Goal: Task Accomplishment & Management: Complete application form

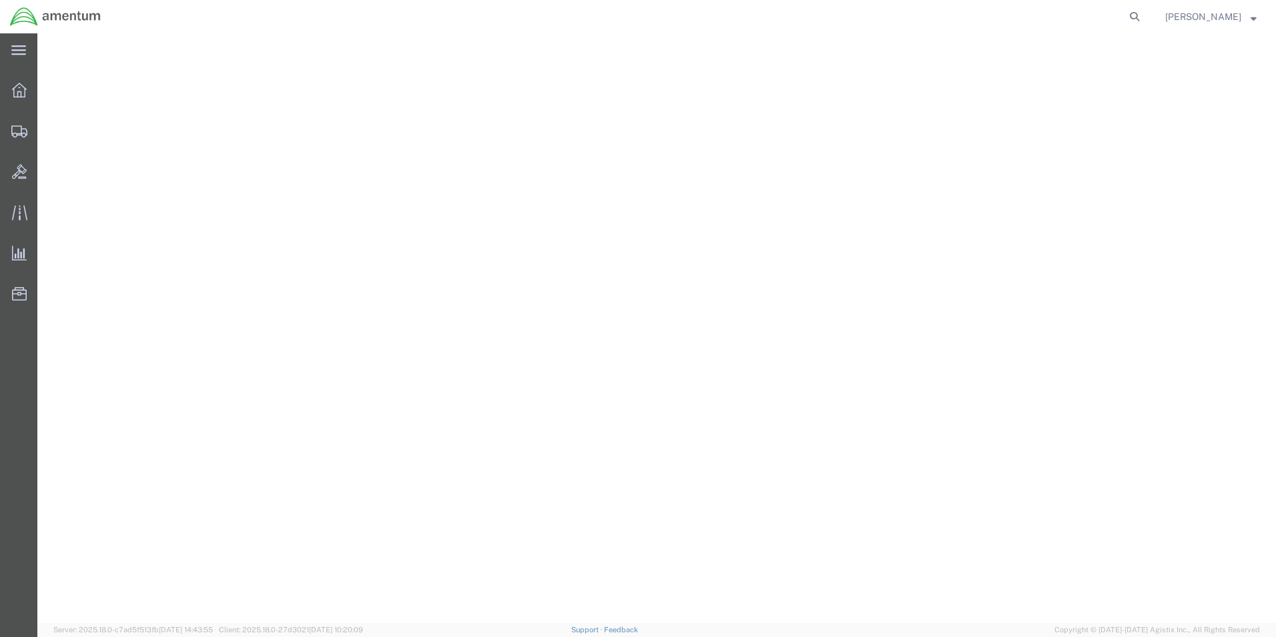
select select "49831"
select select "[GEOGRAPHIC_DATA]"
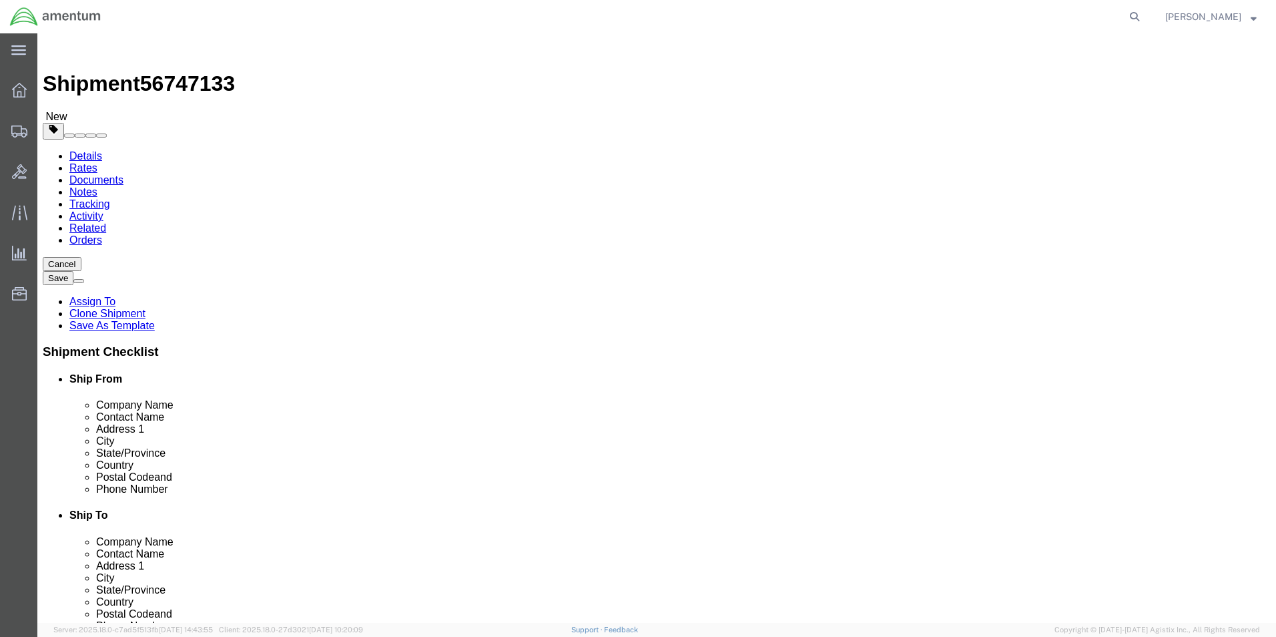
click input "[PERSON_NAME]"
drag, startPoint x: 732, startPoint y: 274, endPoint x: 640, endPoint y: 278, distance: 92.9
click div "[PERSON_NAME]"
type input "[PERSON_NAME]"
drag, startPoint x: 763, startPoint y: 299, endPoint x: 636, endPoint y: 302, distance: 127.5
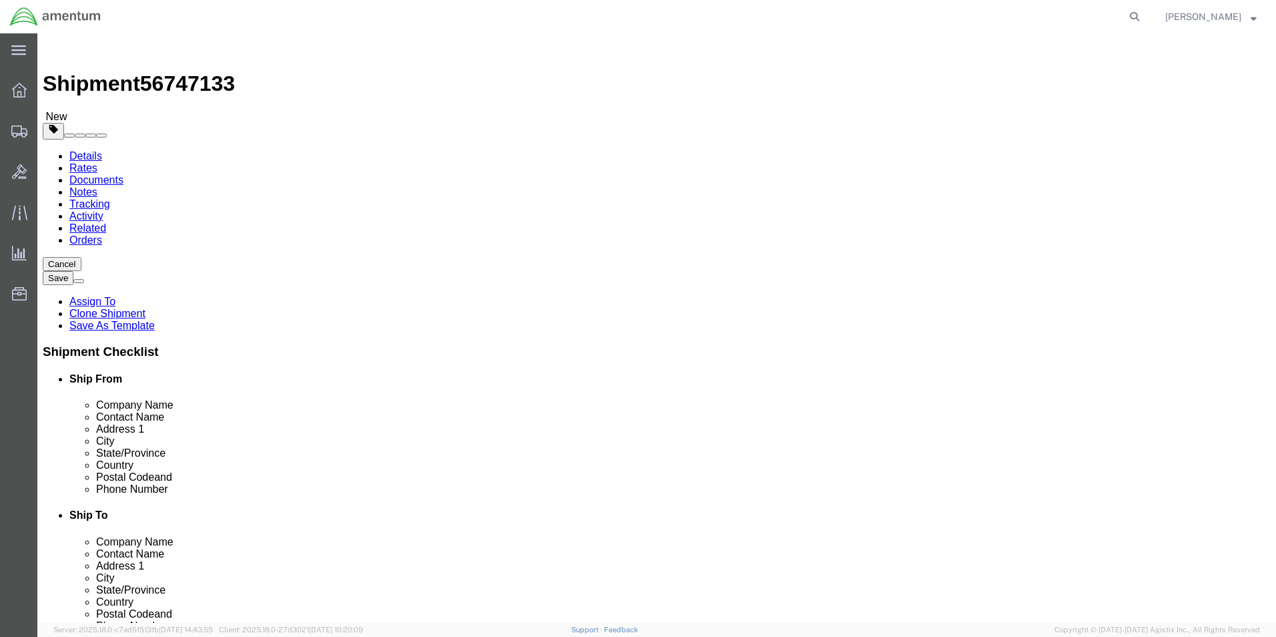
click div "Address [STREET_ADDRESS][PERSON_NAME]"
type input "[STREET_ADDRESS]"
select select
drag, startPoint x: 714, startPoint y: 350, endPoint x: 658, endPoint y: 351, distance: 56.7
click div "[GEOGRAPHIC_DATA]"
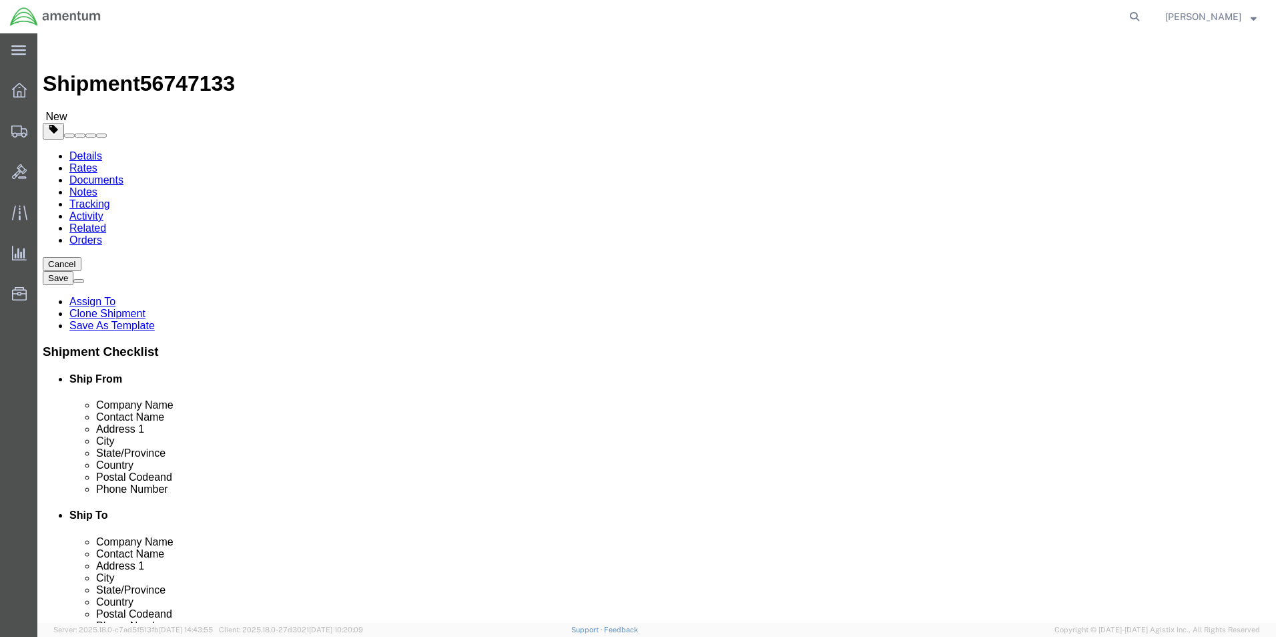
type input "ARLIINGTON"
click input "79906"
type input "76011"
drag, startPoint x: 776, startPoint y: 456, endPoint x: 672, endPoint y: 453, distance: 104.8
click div "[PHONE_NUMBER]"
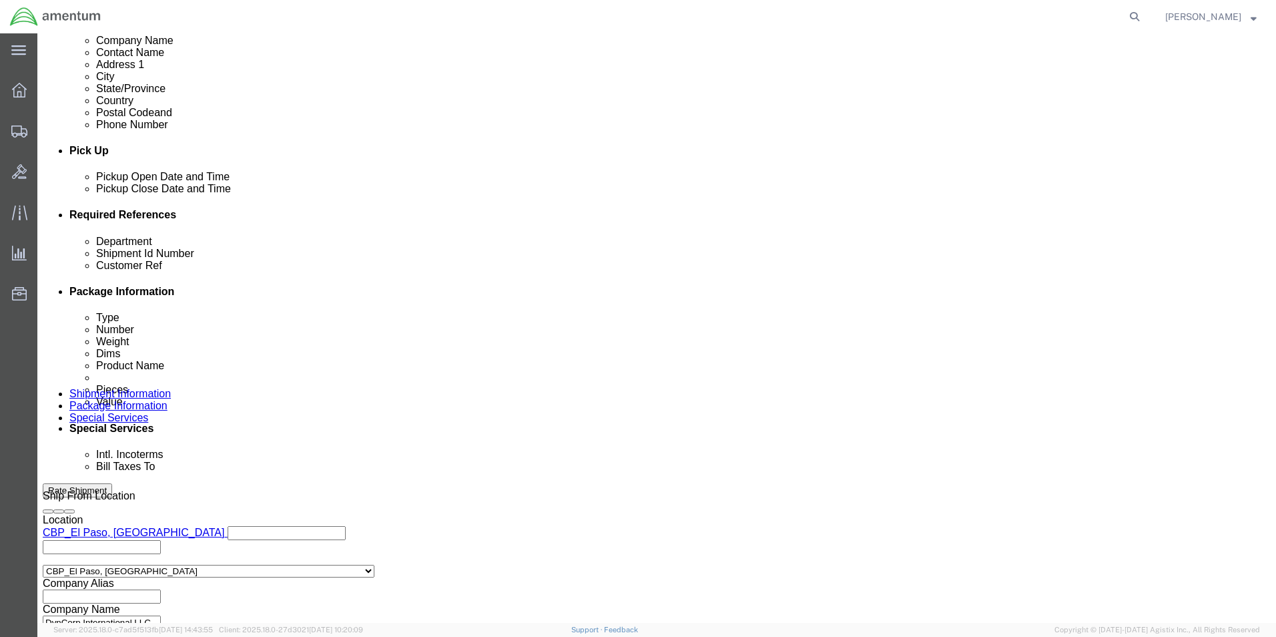
scroll to position [534, 0]
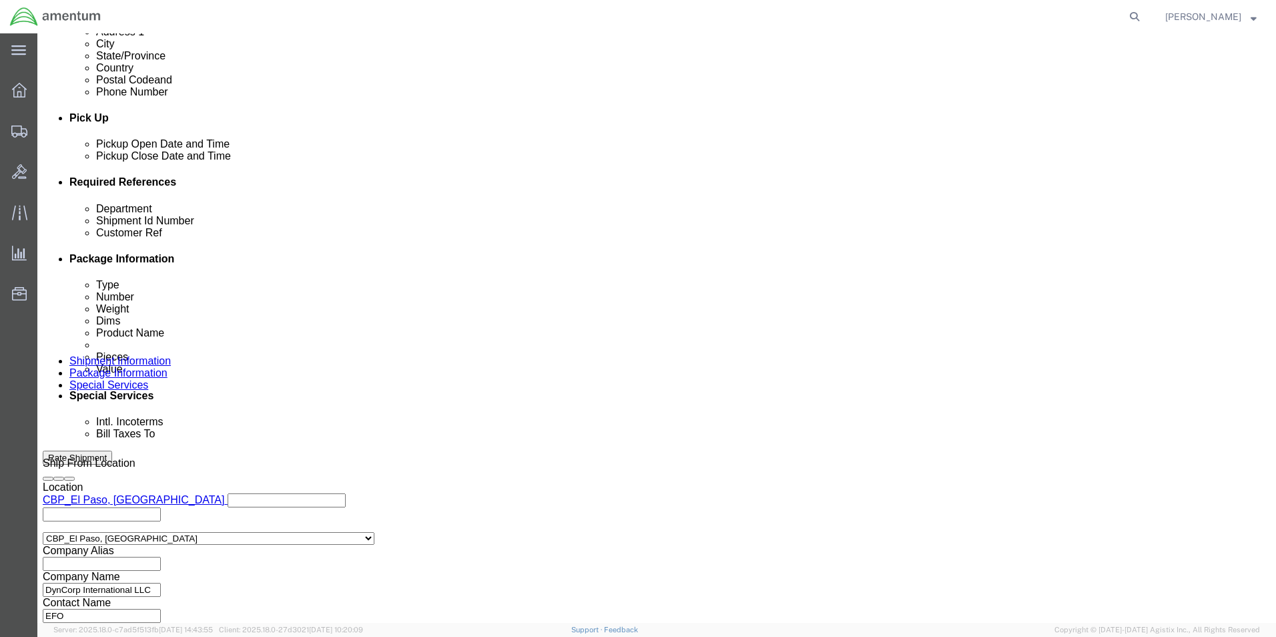
type input "8176493059"
drag, startPoint x: 229, startPoint y: 311, endPoint x: 115, endPoint y: 308, distance: 114.2
click div "Customer Ref 322985"
drag, startPoint x: 260, startPoint y: 311, endPoint x: 172, endPoint y: 313, distance: 88.1
click input "CBPROD0000000625"
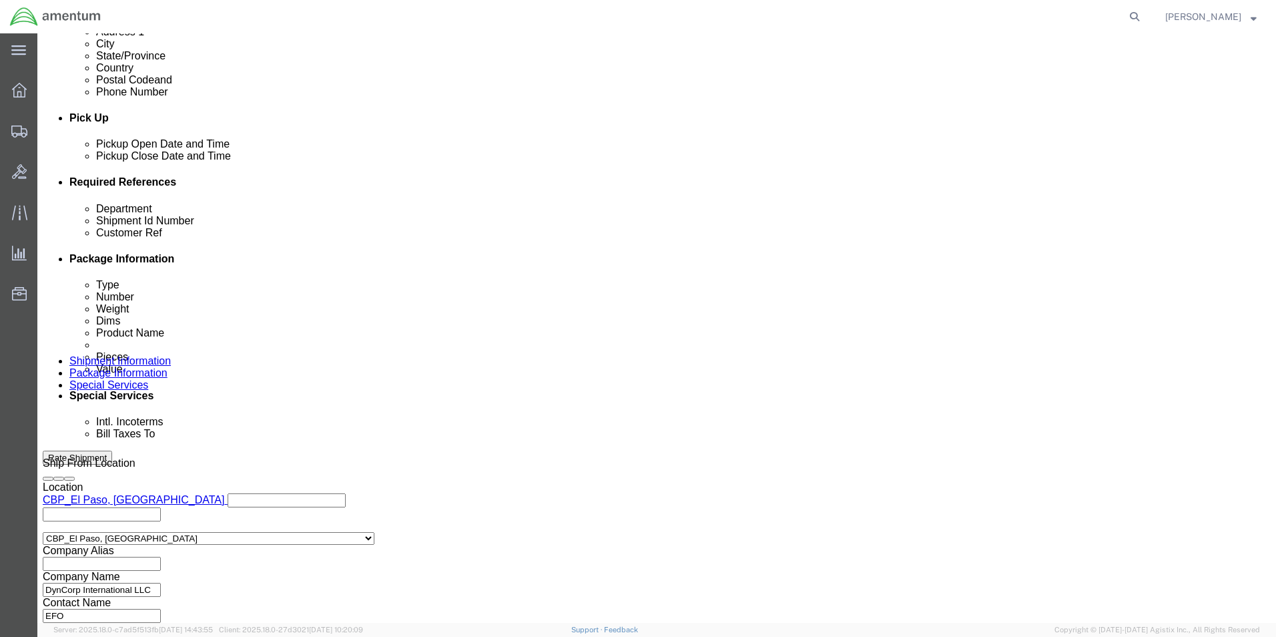
type input "CBPROD0000000625"
drag, startPoint x: 814, startPoint y: 288, endPoint x: 751, endPoint y: 291, distance: 63.5
click div "Shipment Id Number 322985"
paste input "CBPROD000000062"
type input "CBPROD0000000625"
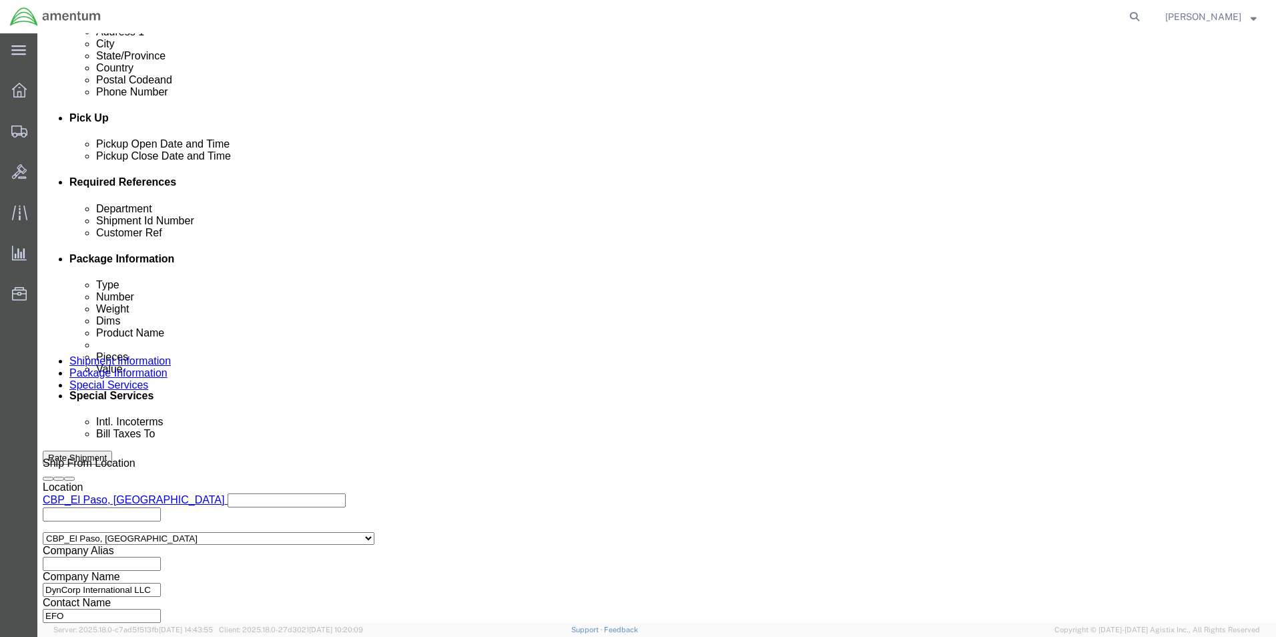
click icon "button"
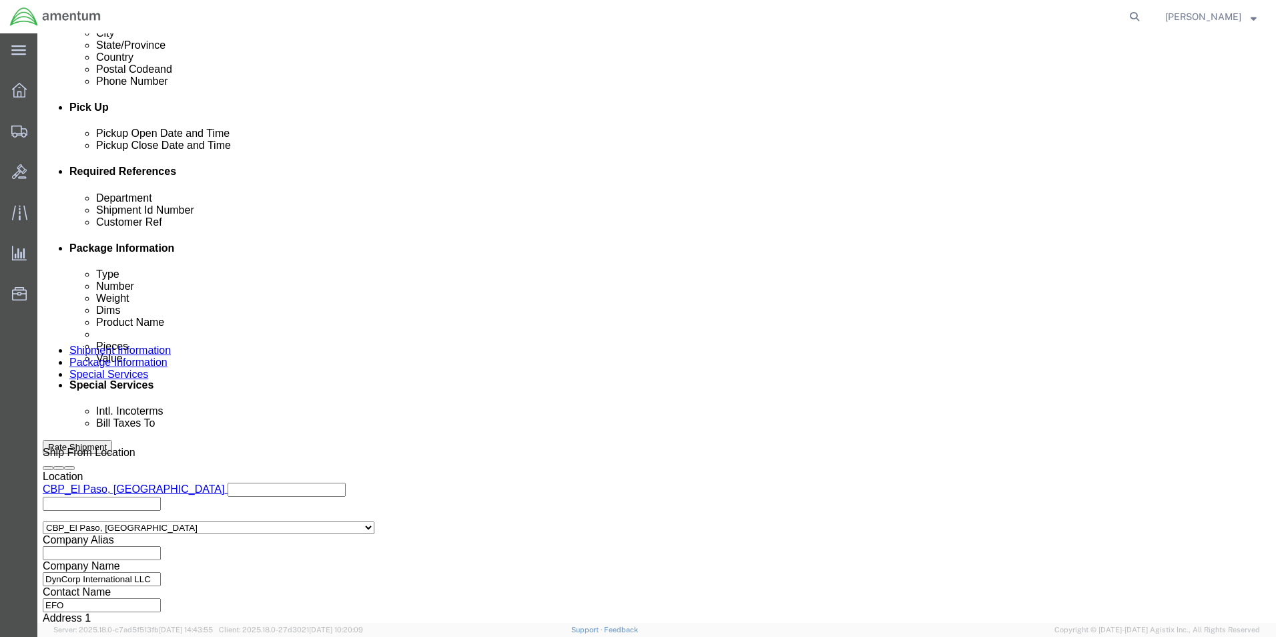
scroll to position [557, 0]
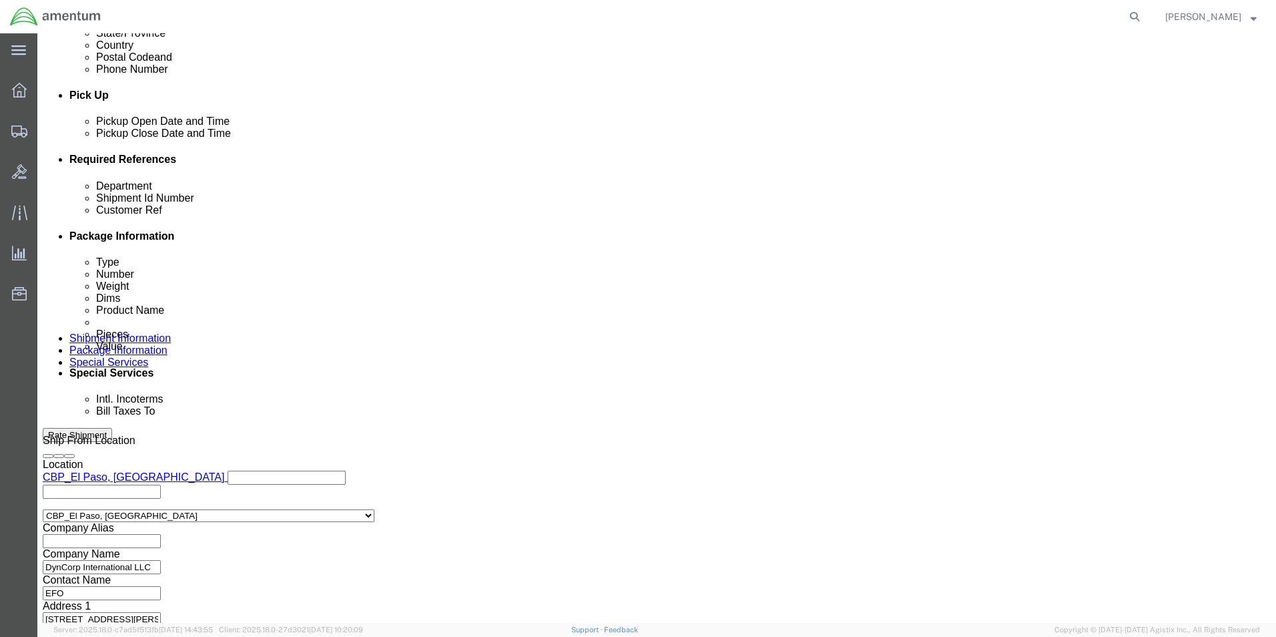
click button "Continue"
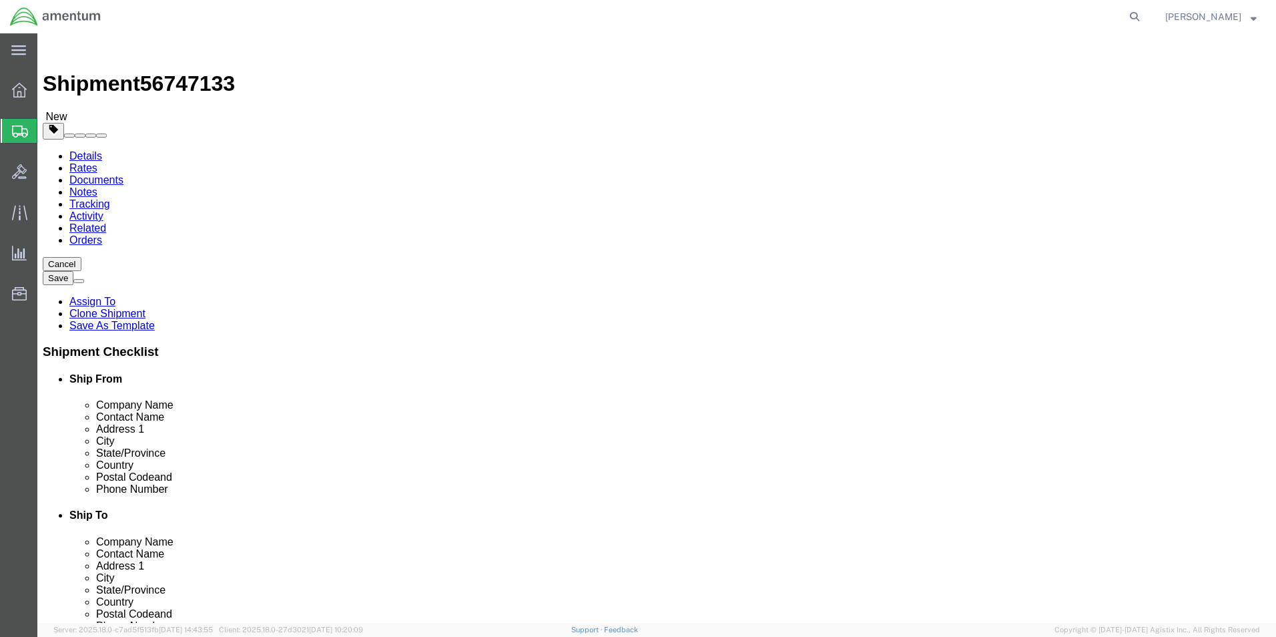
click select "Select Bale(s) Basket(s) Bolt(s) Bottle(s) Buckets Bulk Bundle(s) Can(s) Cardbo…"
select select "LBX"
click select "Select Bale(s) Basket(s) Bolt(s) Bottle(s) Buckets Bulk Bundle(s) Can(s) Cardbo…"
type input "17.50"
type input "12.50"
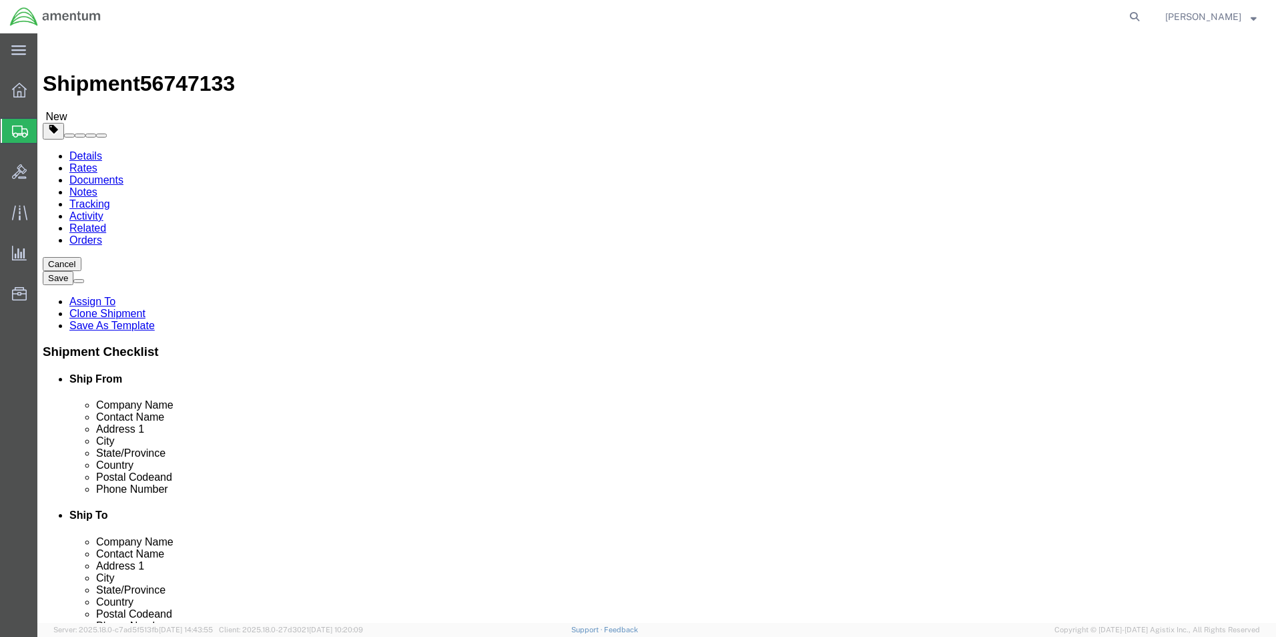
type input "3.00"
click input "1.00"
click dd "100.00 USD"
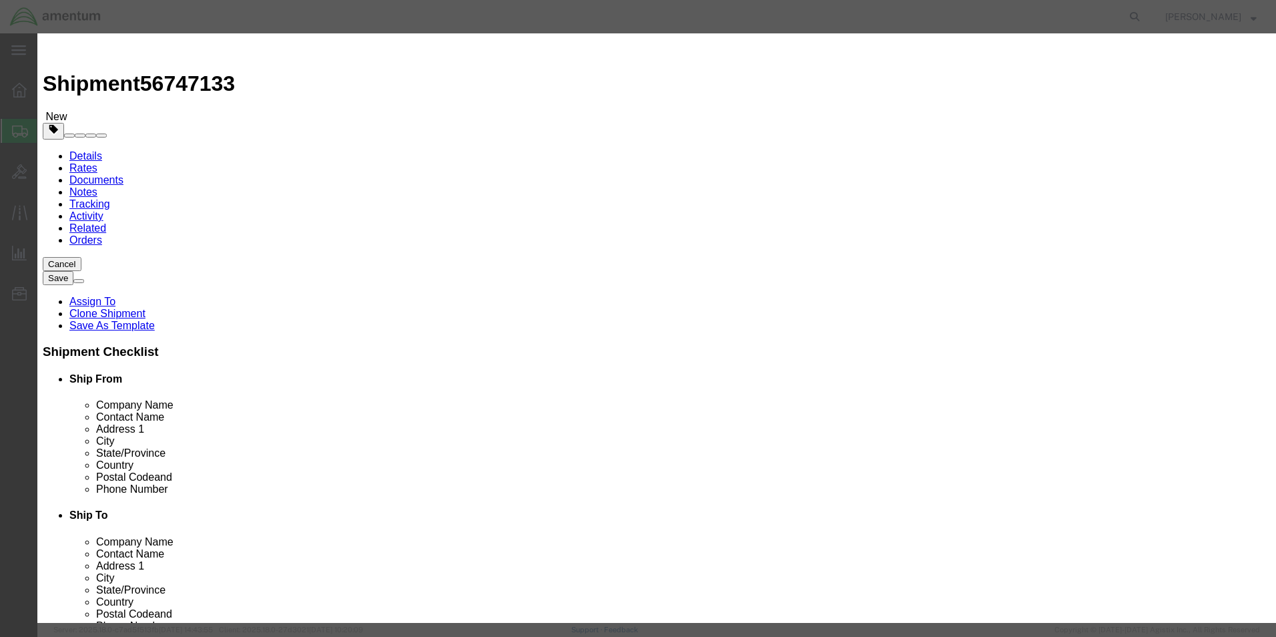
drag, startPoint x: 487, startPoint y: 98, endPoint x: 370, endPoint y: 115, distance: 118.1
click div "Product Name AIRCRAFT PARTS Pieces 1.00 Select Bag Barrels 100Board Feet Bottle…"
type input "R"
type input "CBPROD0000000625"
drag, startPoint x: 917, startPoint y: 102, endPoint x: 774, endPoint y: 105, distance: 143.5
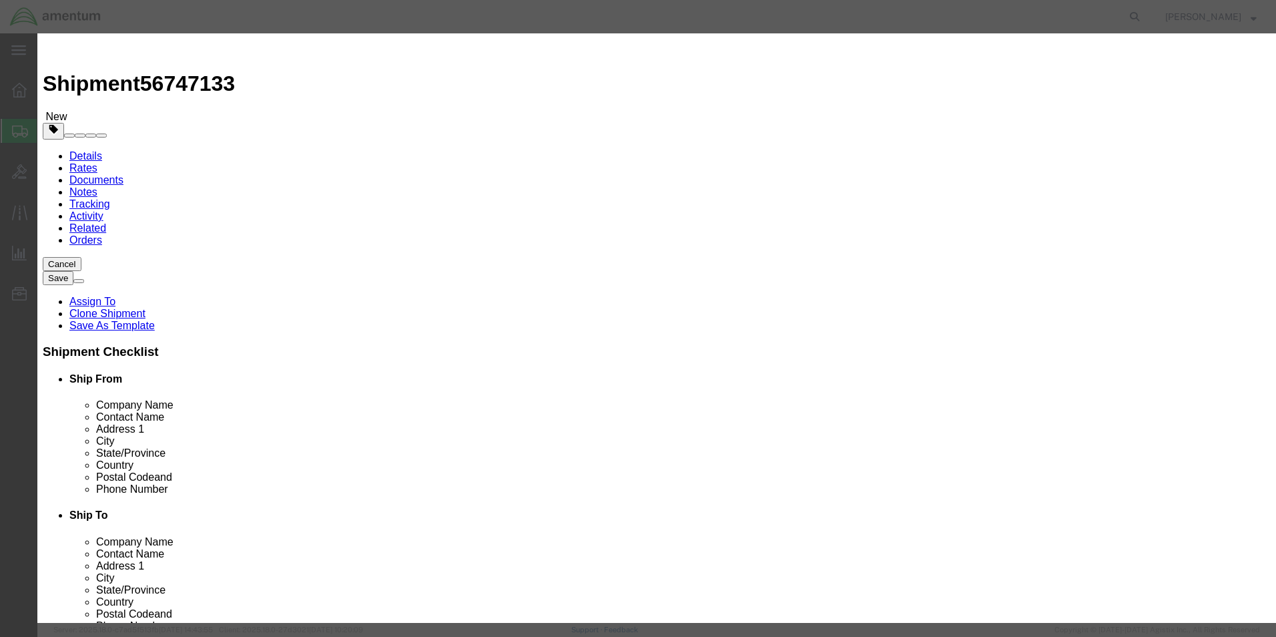
click textarea "PN 090002-0 EXPANSION VALVE AC"
type textarea "PN 350A37-1057-20"
click button "Save & Close"
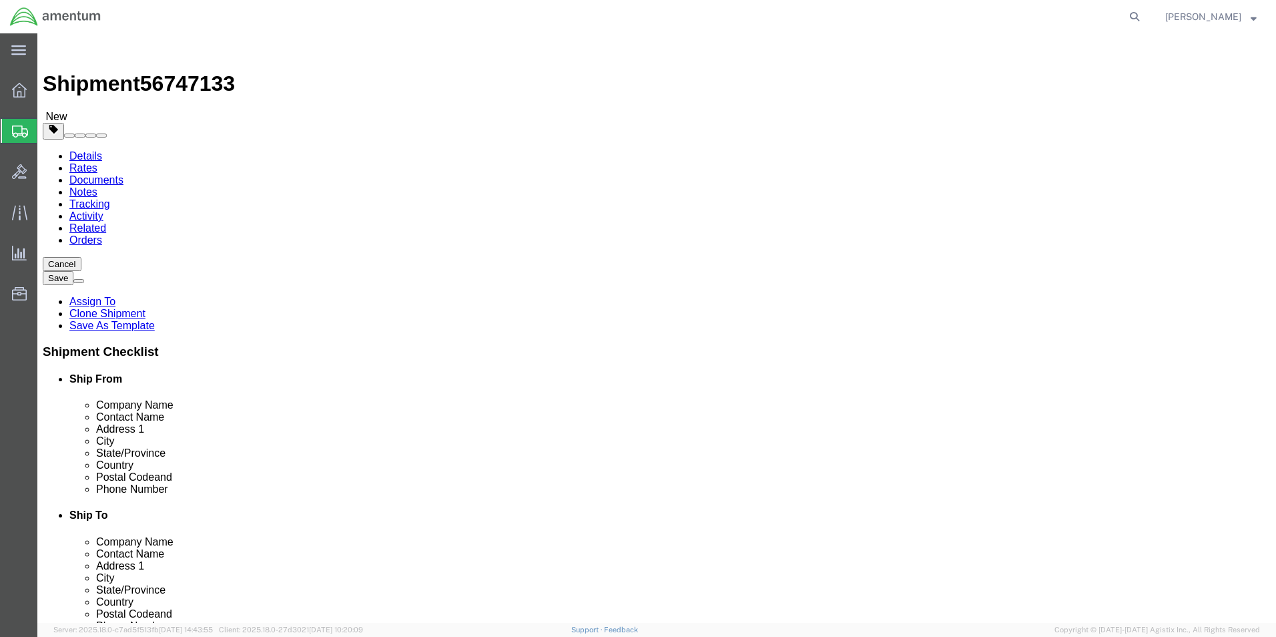
click button "Continue"
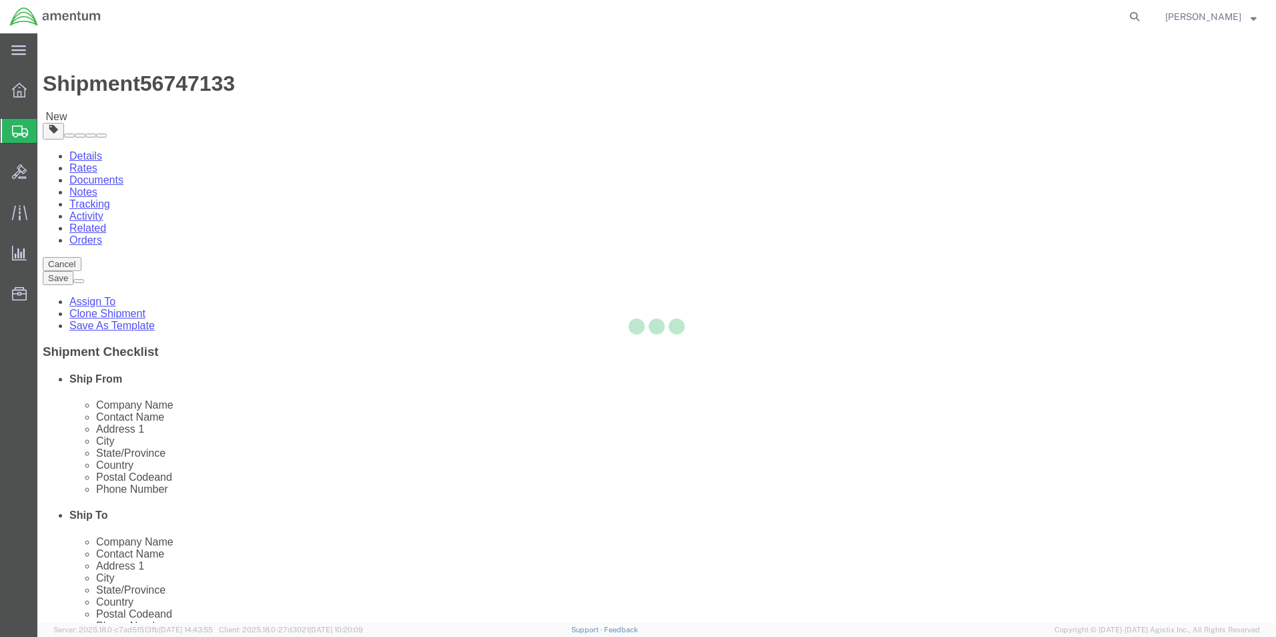
select select
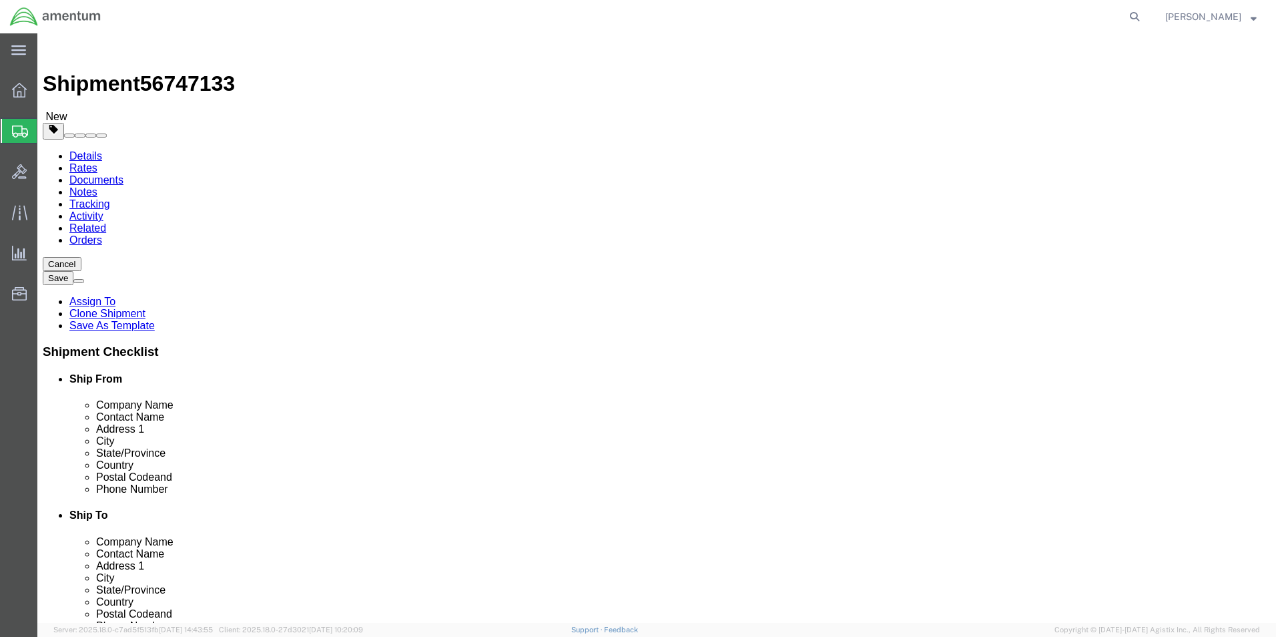
select select "DEPARTMENT"
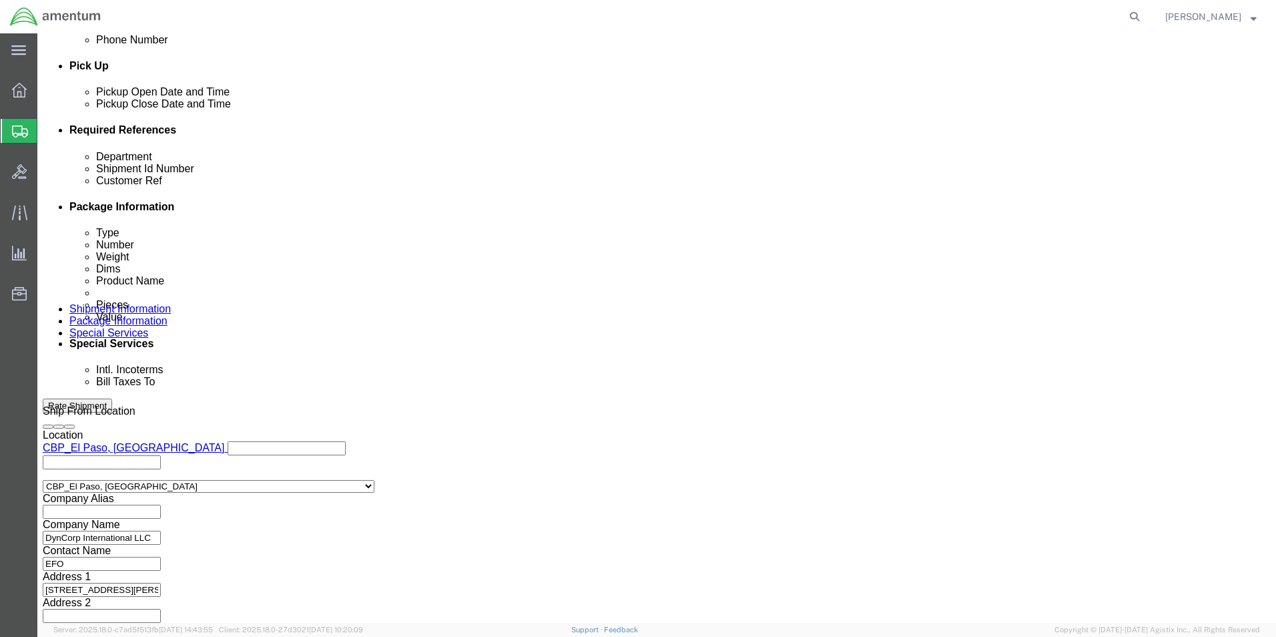
scroll to position [601, 0]
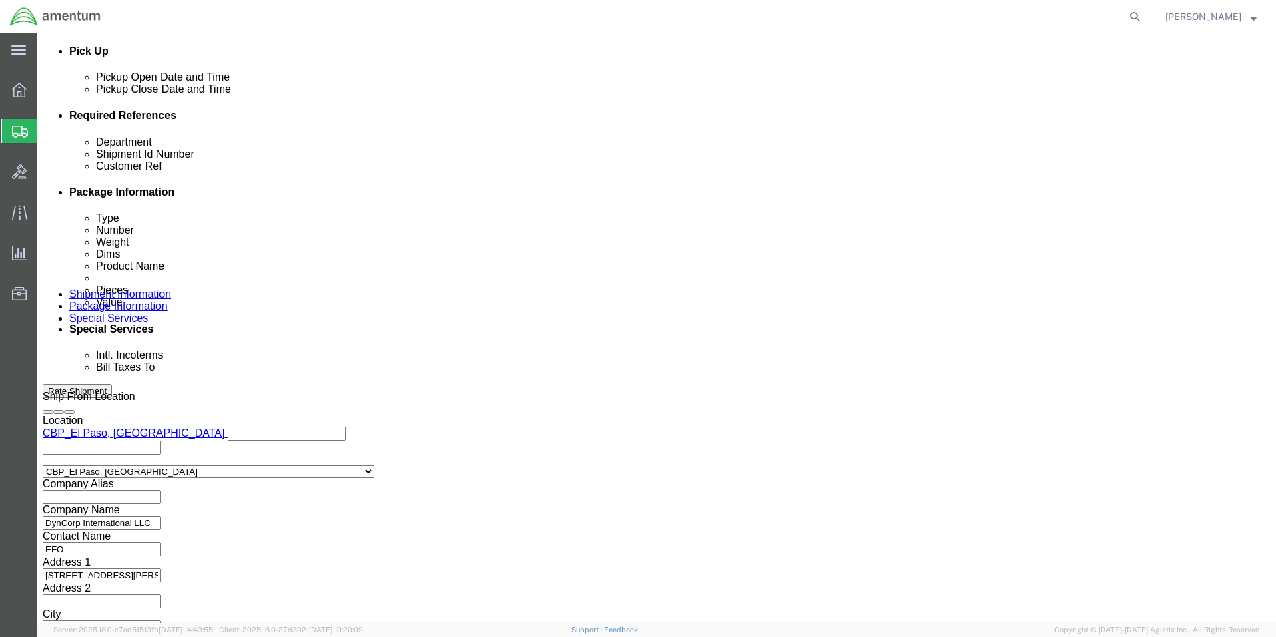
click select "Select Buyer Cost Center Department Operations Number Order Number Sales Person"
click div "Cost Center Select Buyer Cost Center Department Operations Number Order Number …"
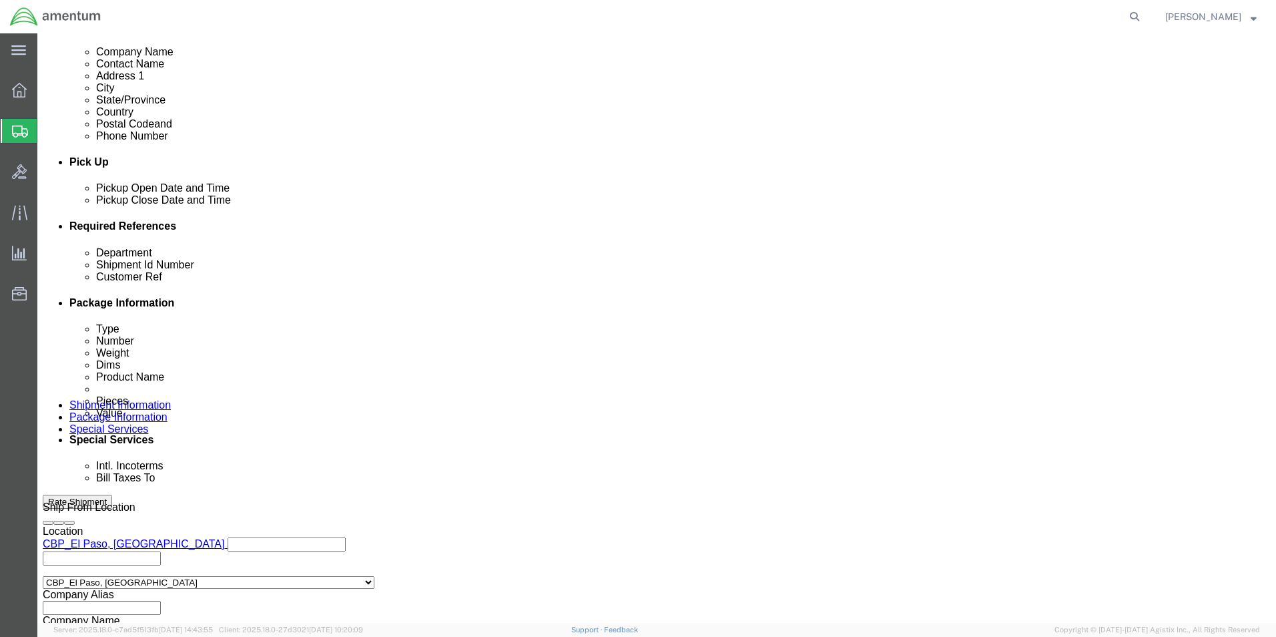
scroll to position [557, 0]
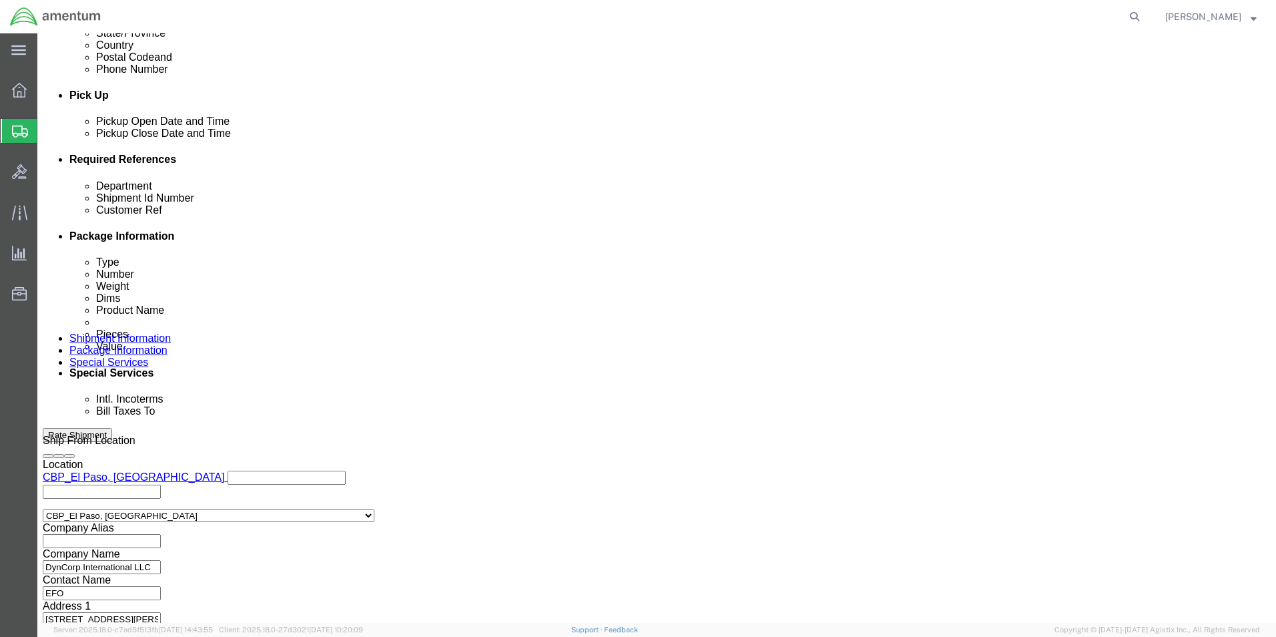
click select "Select Buyer Cost Center Department Operations Number Order Number Sales Person"
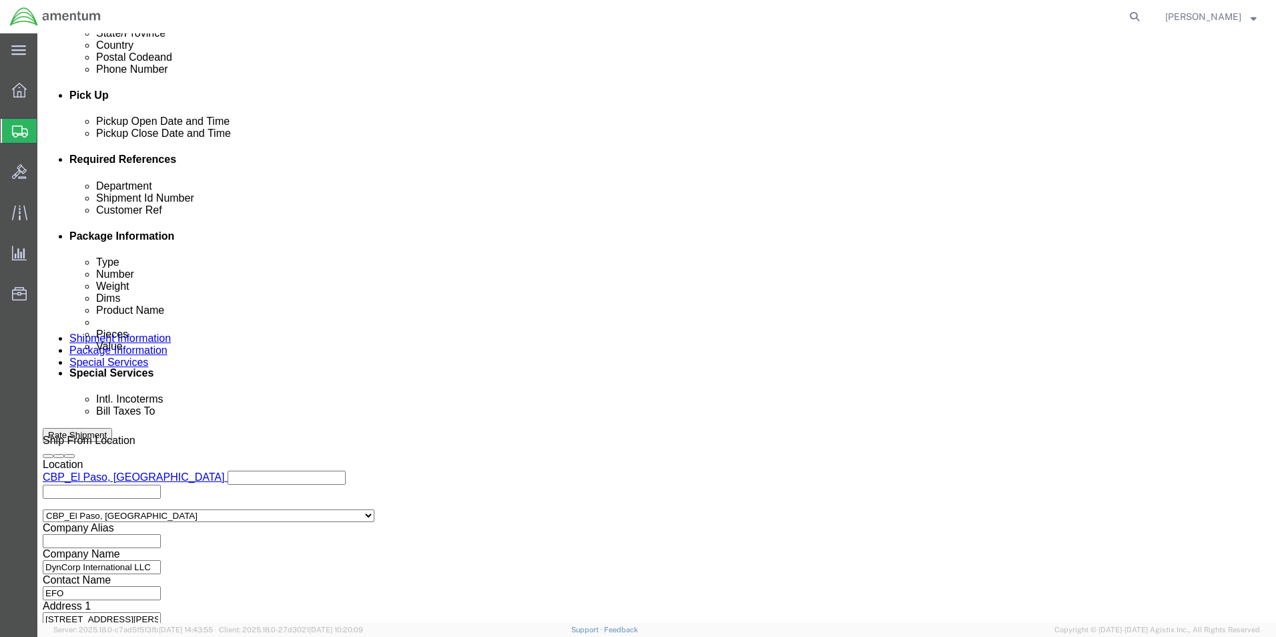
click select "Select Free of Charge Free of Cost NET 30 NET 45 NET 60 See Comment"
click div "Select Buyer Cost Center Department Operations Number Order Number Sales Person…"
click select "Select Buyer Cost Center Department Operations Number Order Number Sales Person"
select select "SALES_PERSON"
click select "Select Buyer Cost Center Department Operations Number Order Number Sales Person"
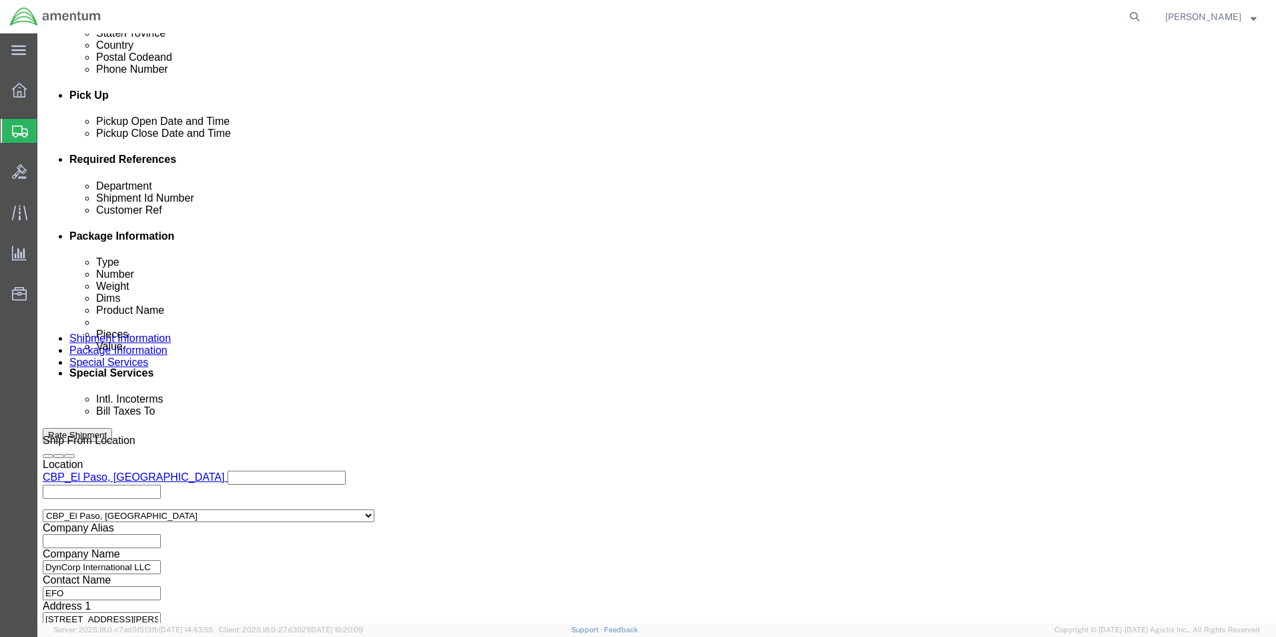
click select "Select Free of Charge Free of Cost NET 30 NET 45 NET 60 See Comment"
select select "NET_30"
click select "Select Free of Charge Free of Cost NET 30 NET 45 NET 60 See Comment"
click div "Select Buyer Cost Center Department Operations Number Order Number Sales Person…"
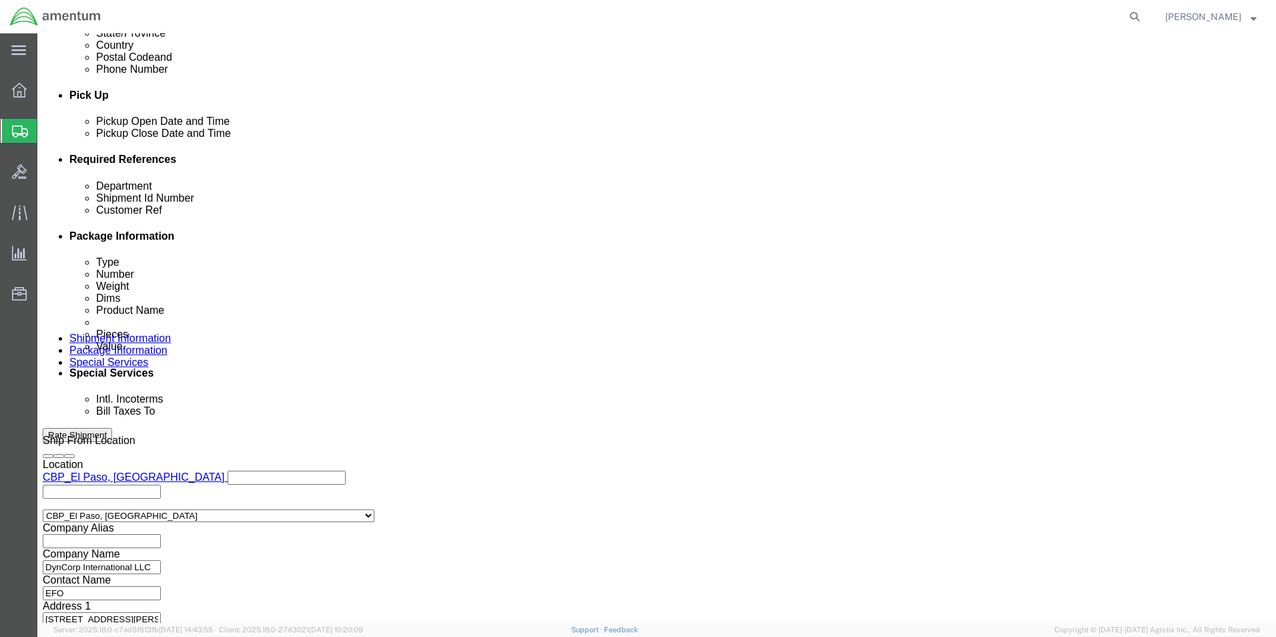
click select "Select Free of Charge Free of Cost NET 30 NET 45 NET 60 See Comment"
click div "Select Buyer Cost Center Department Operations Number Order Number Sales Person…"
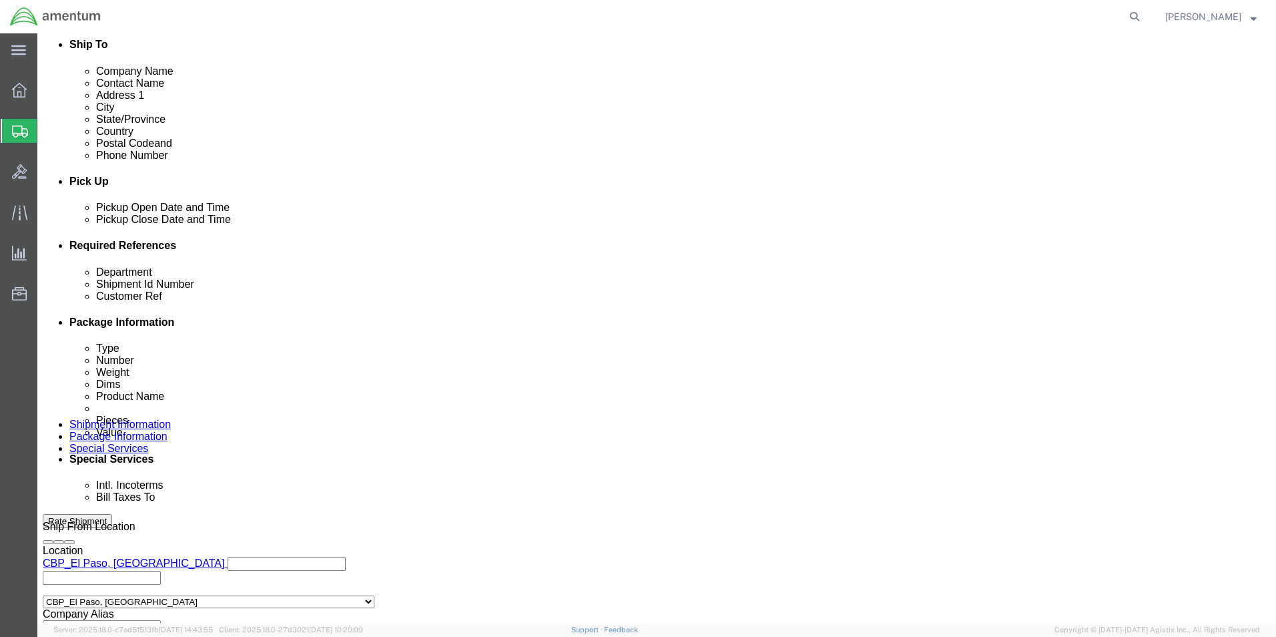
scroll to position [490, 0]
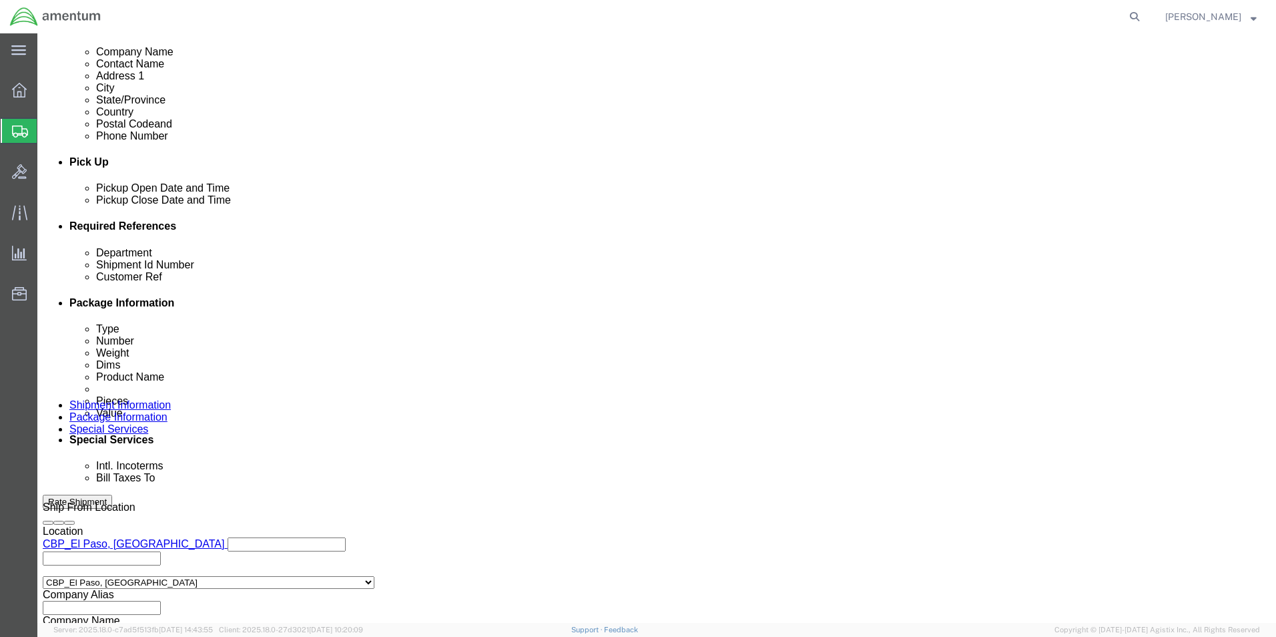
click input "text"
type input "781-"
click select "Select Free of Charge Free of Cost NET 30 NET 45 NET 60 See Comment"
click select "Select Gift Personal Effects Repair/Warranty Return Sample Sold Temporary/Not S…"
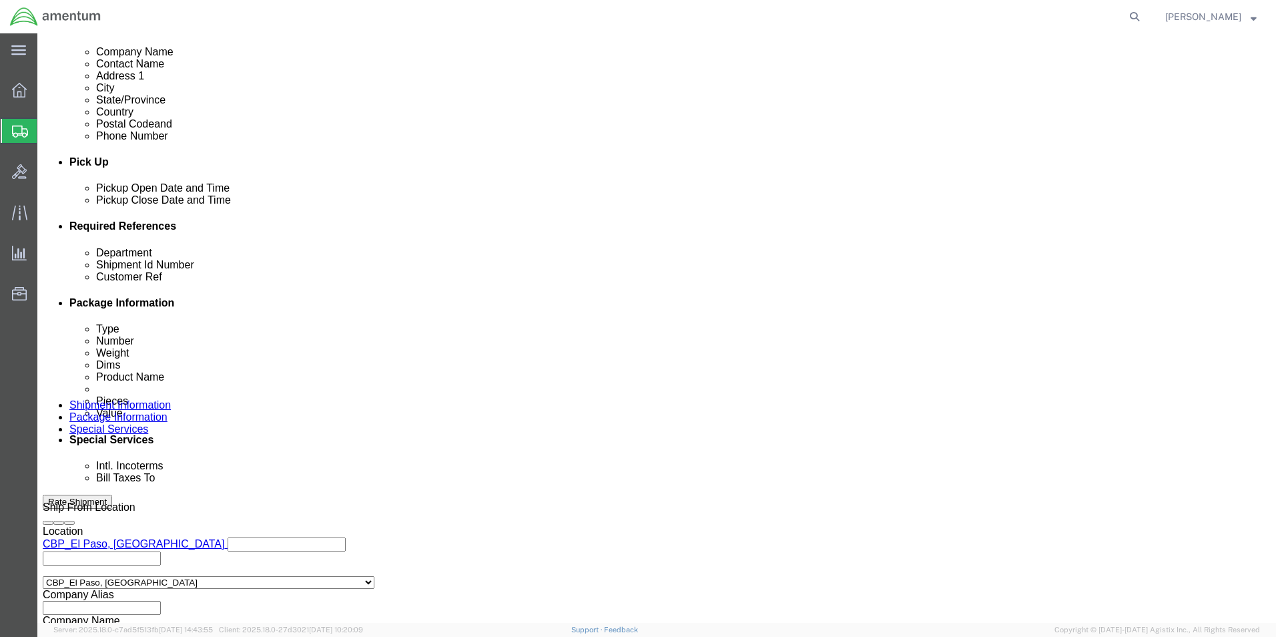
click select "Select Gift Personal Effects Repair/Warranty Return Sample Sold Temporary/Not S…"
click select "Select Recipient Account Sender/Shipper Third Party Account"
select select "RCPN"
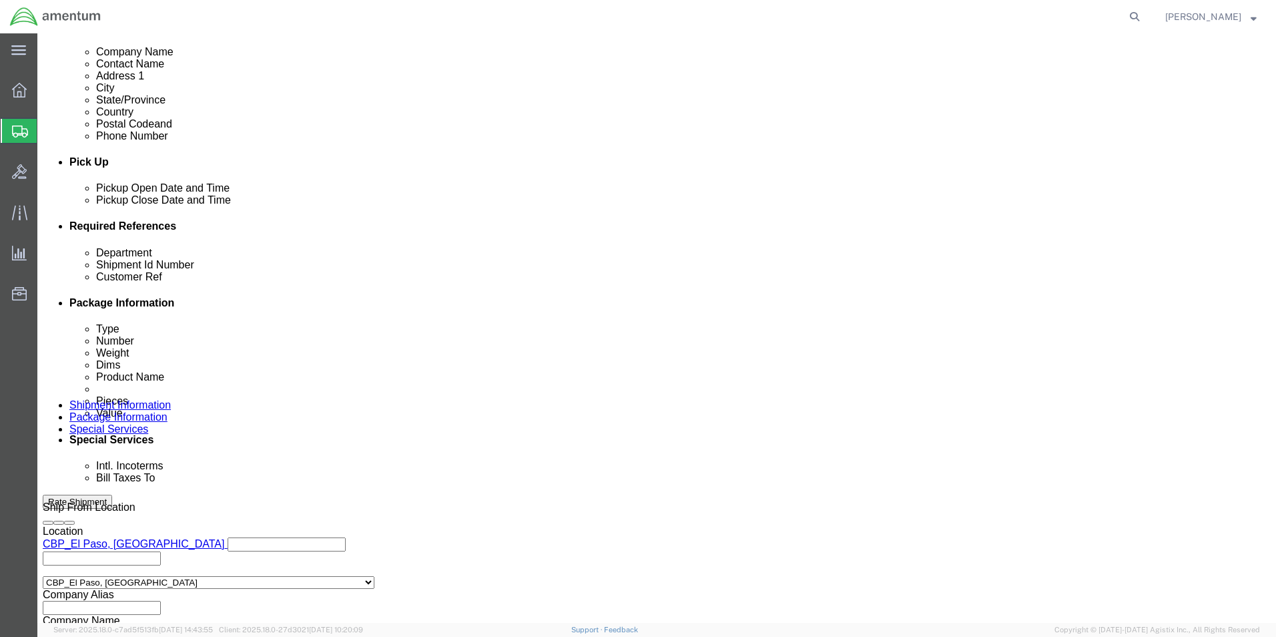
click select "Select Recipient Account Sender/Shipper Third Party Account"
type input "DALLAS AVIATION"
type input "[STREET_ADDRESS]"
select select "US"
select select "[GEOGRAPHIC_DATA]"
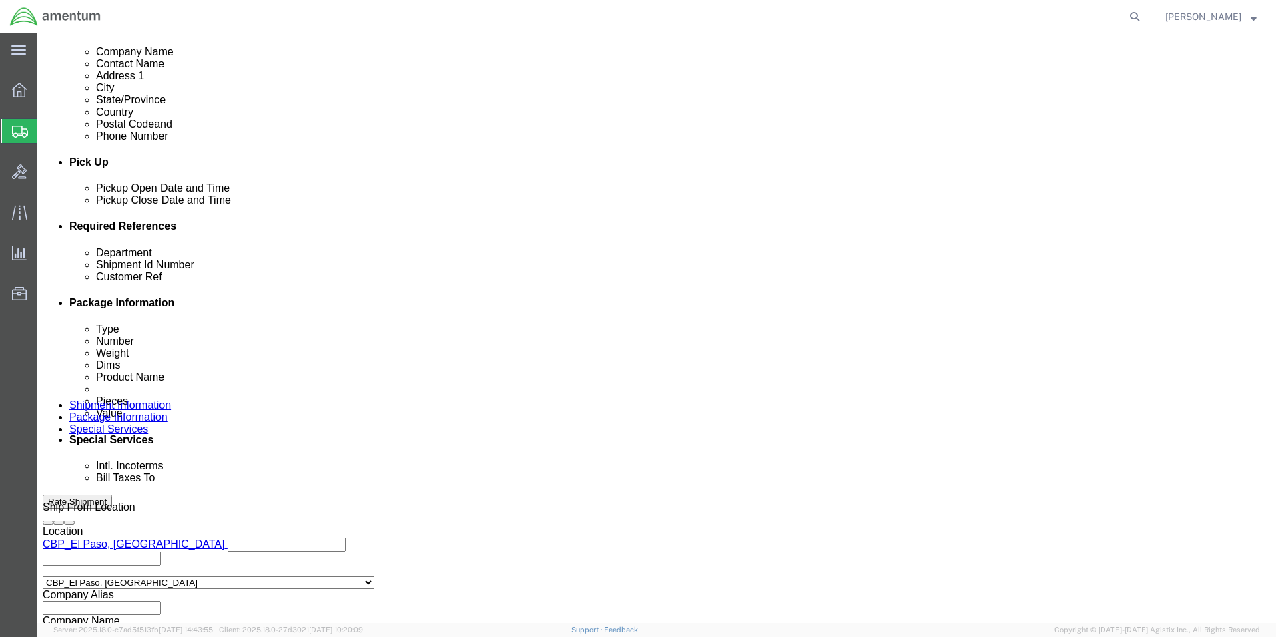
type input "8176493059"
type input "[PERSON_NAME]"
type input "ARLIINGTON"
type input "76011"
click select "Select DHL FedEx Express UPS"
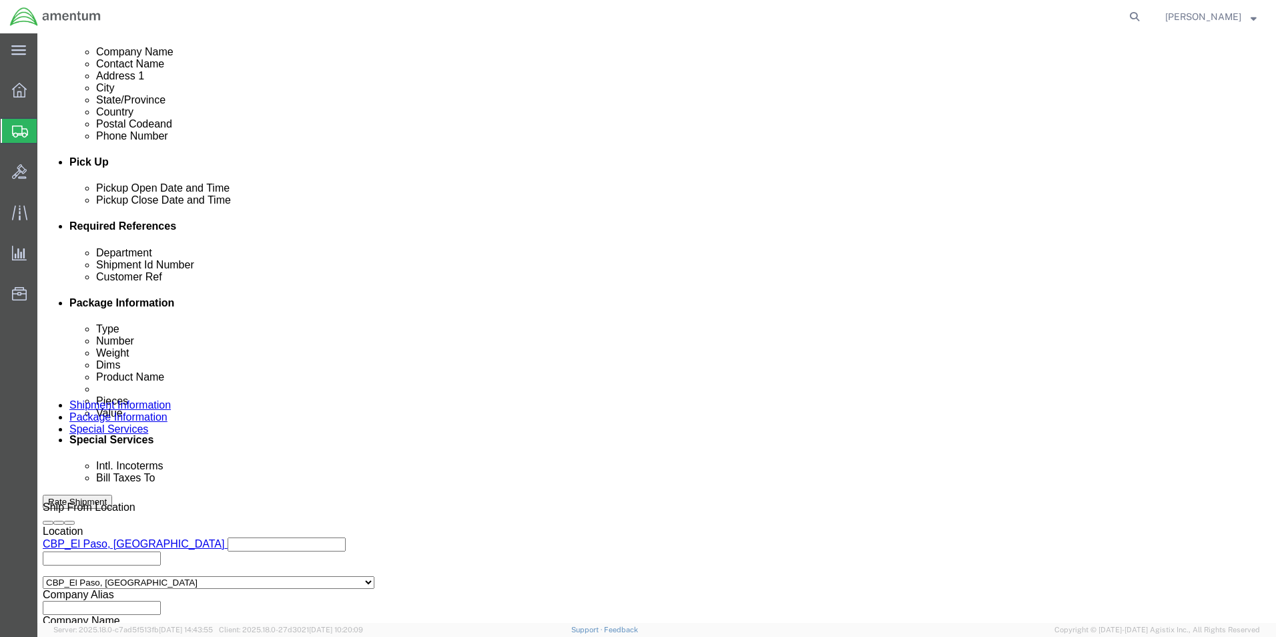
select select "UPS"
click select "Select DHL FedEx Express UPS"
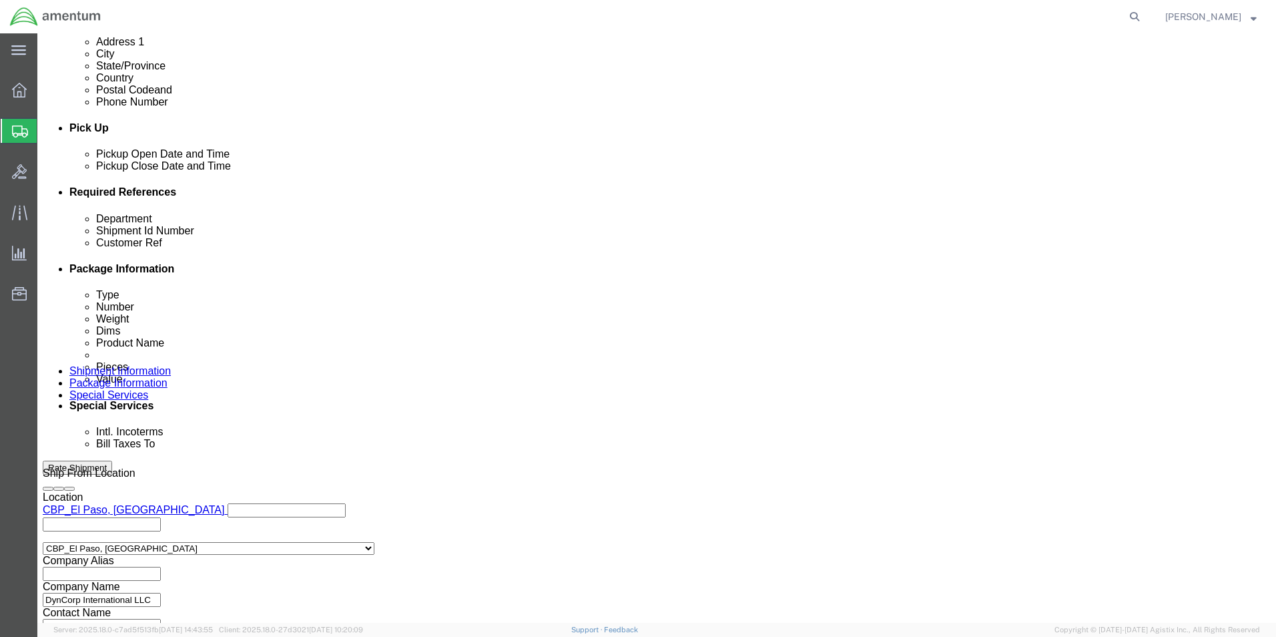
scroll to position [557, 0]
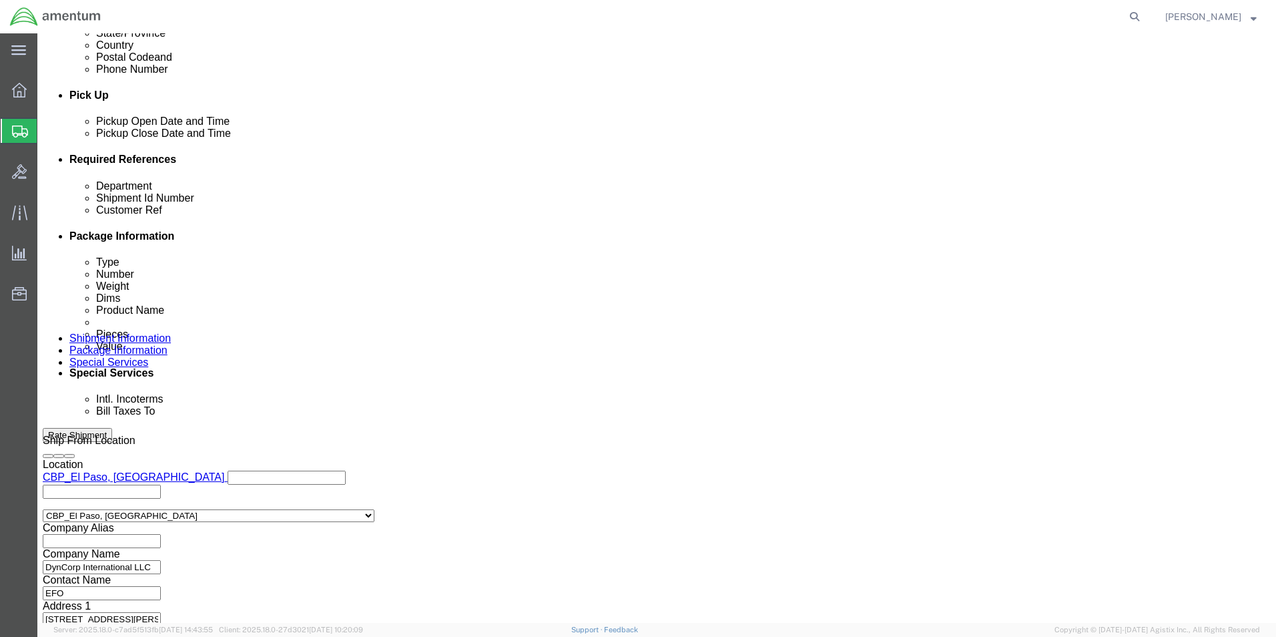
click input "text"
type input "76011"
click input "text"
type input "781 371"
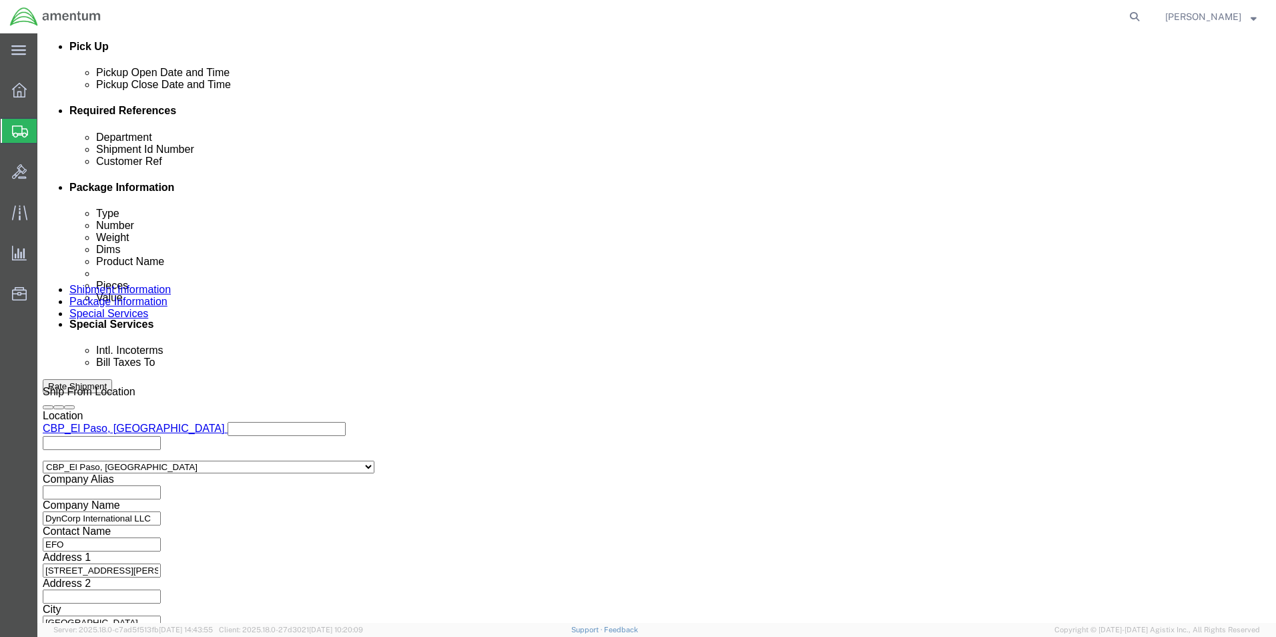
scroll to position [690, 0]
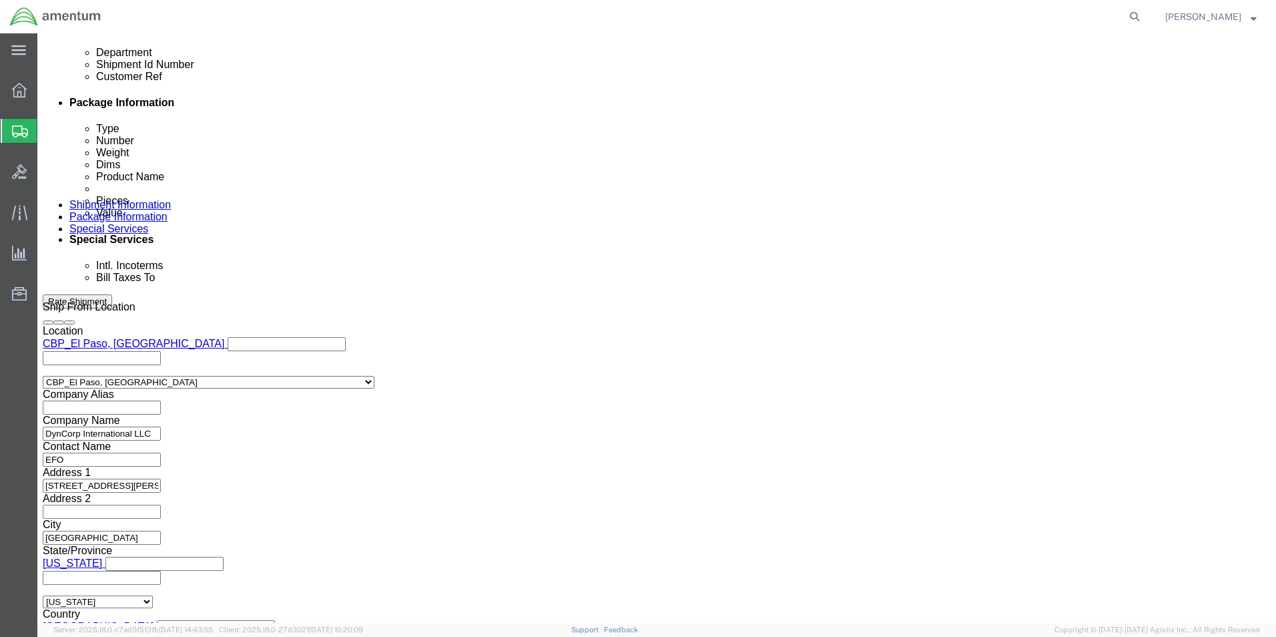
click select "Select [GEOGRAPHIC_DATA] [GEOGRAPHIC_DATA] [GEOGRAPHIC_DATA] [GEOGRAPHIC_DATA] …"
select select "US"
click select "Select [GEOGRAPHIC_DATA] [GEOGRAPHIC_DATA] [GEOGRAPHIC_DATA] [GEOGRAPHIC_DATA] …"
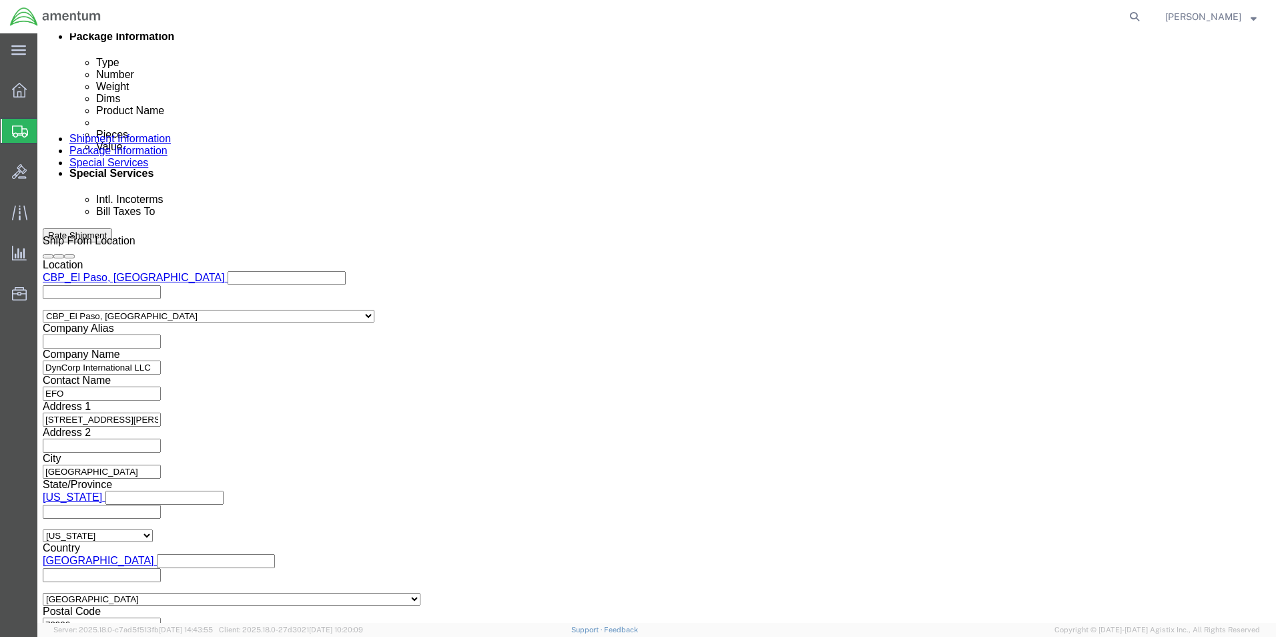
scroll to position [757, 0]
click label "Zip Code"
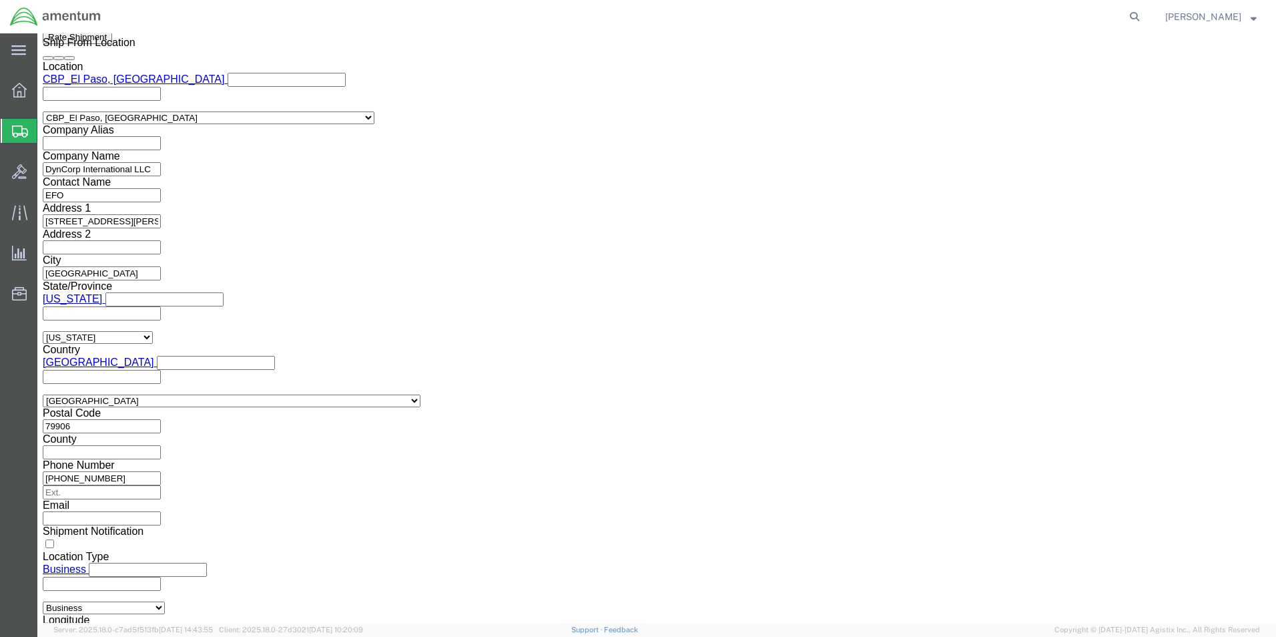
scroll to position [1024, 0]
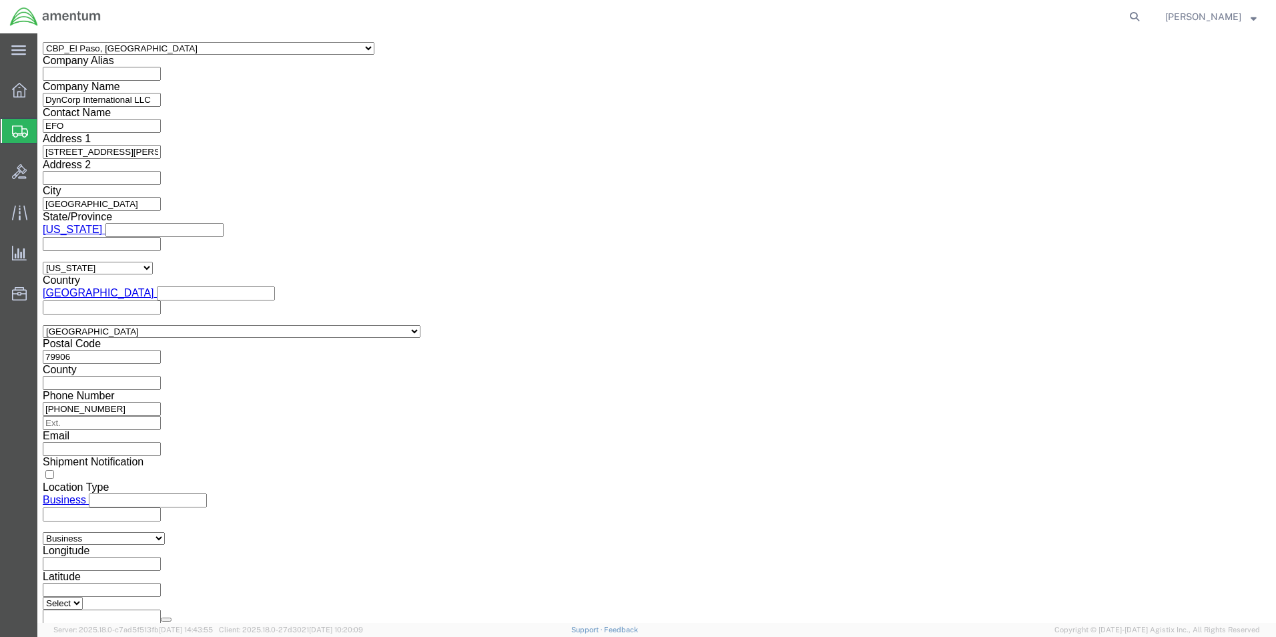
click input "text"
paste input "[PERSON_NAME][EMAIL_ADDRESS][DOMAIN_NAME]"
click div
type input "Enter Email Address"
click input "text"
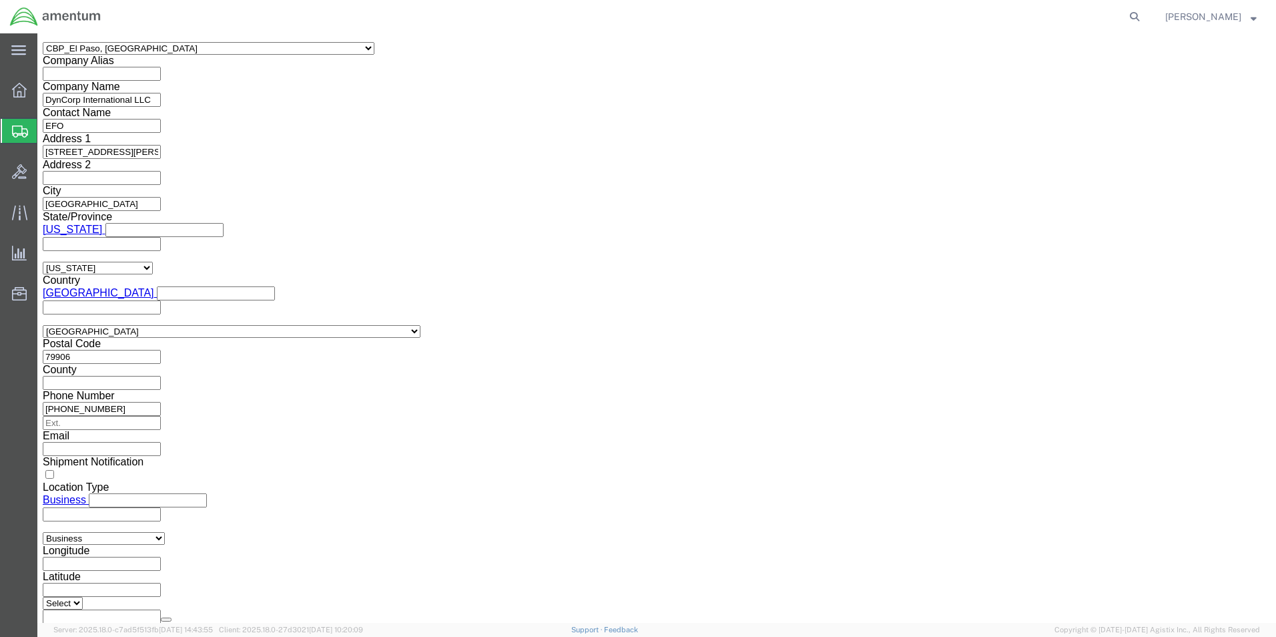
type input "Enter Email Address"
drag, startPoint x: 236, startPoint y: 210, endPoint x: 223, endPoint y: 224, distance: 18.9
paste input "[PERSON_NAME][EMAIL_ADDRESS][DOMAIN_NAME]"
type input "[PERSON_NAME][EMAIL_ADDRESS][DOMAIN_NAME]"
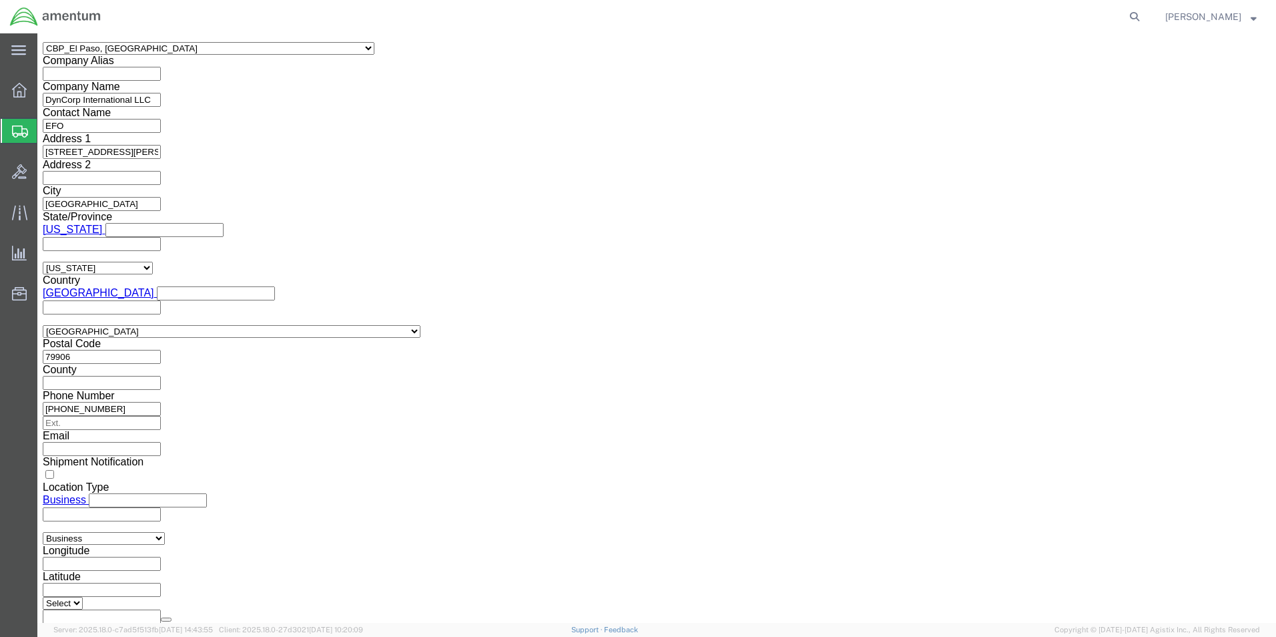
type input "[PERSON_NAME][EMAIL_ADDRESS][DOMAIN_NAME]"
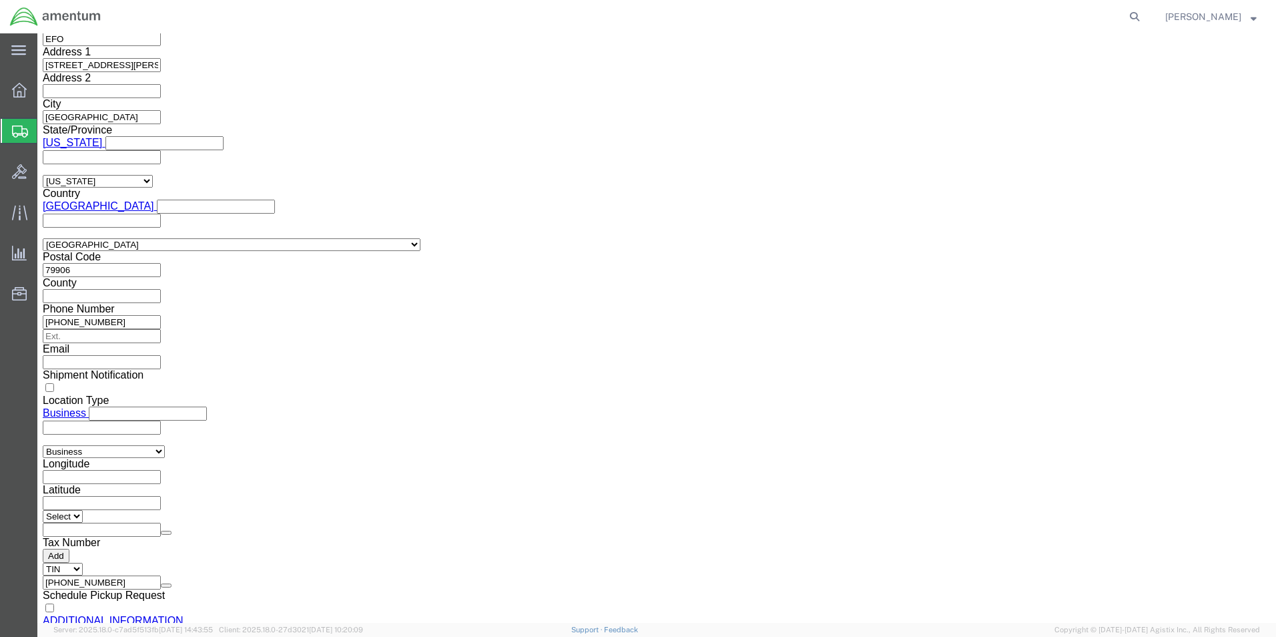
scroll to position [1091, 0]
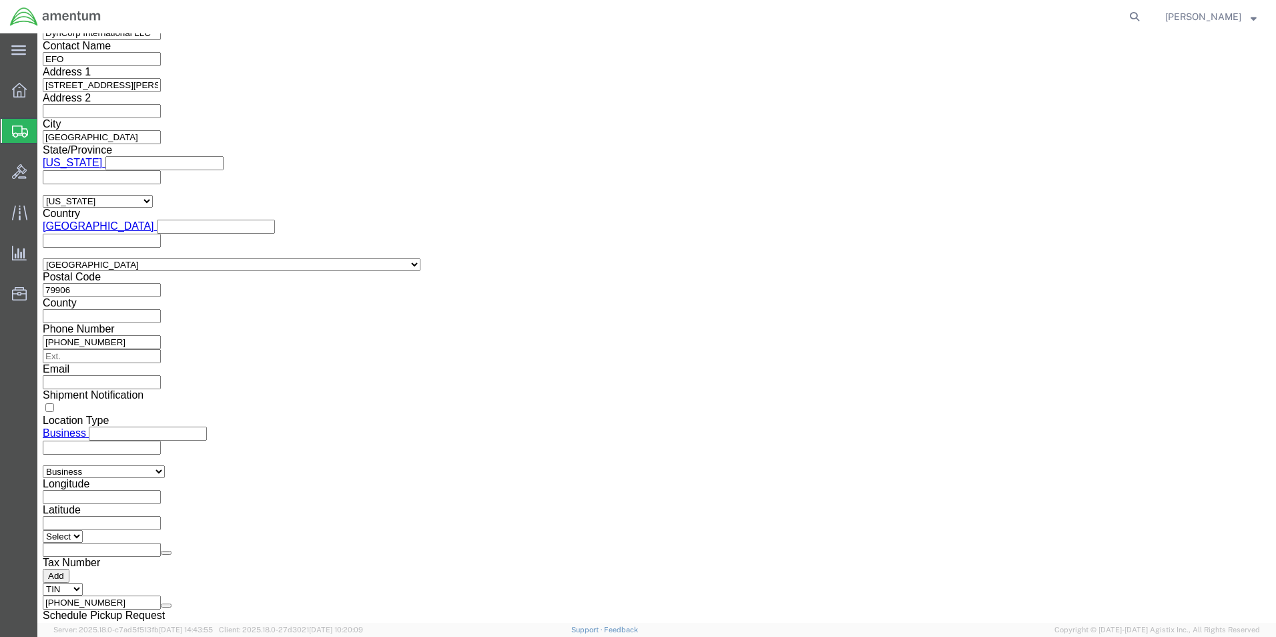
click input "Shipping Label"
checkbox input "true"
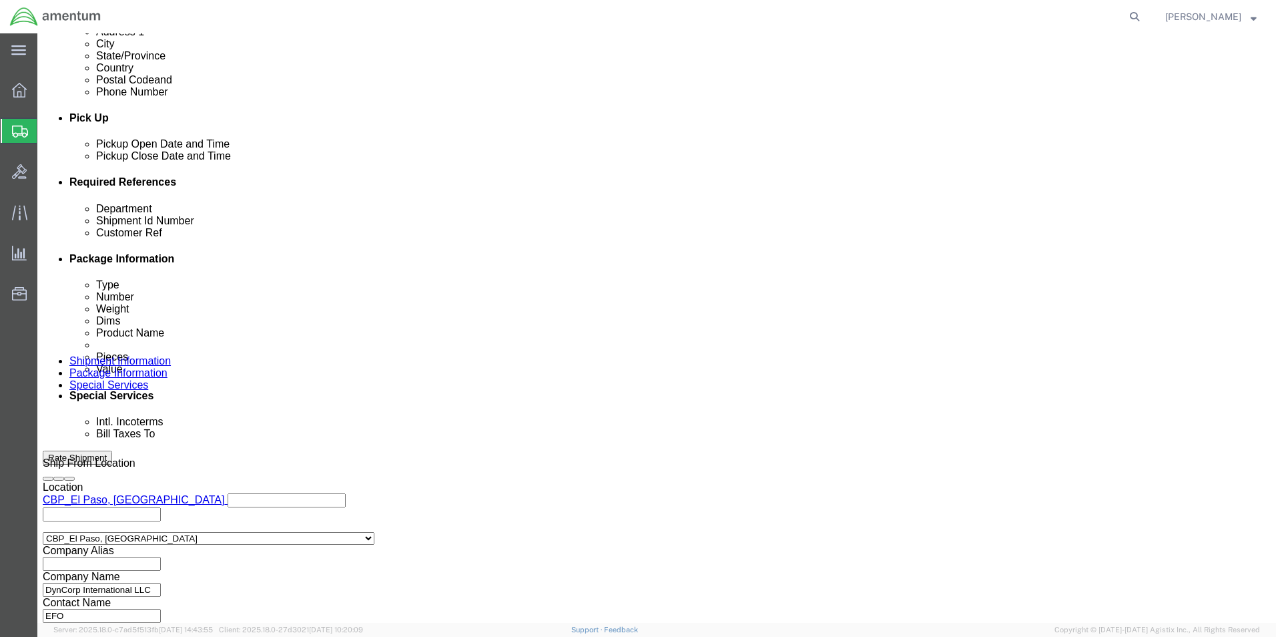
scroll to position [601, 0]
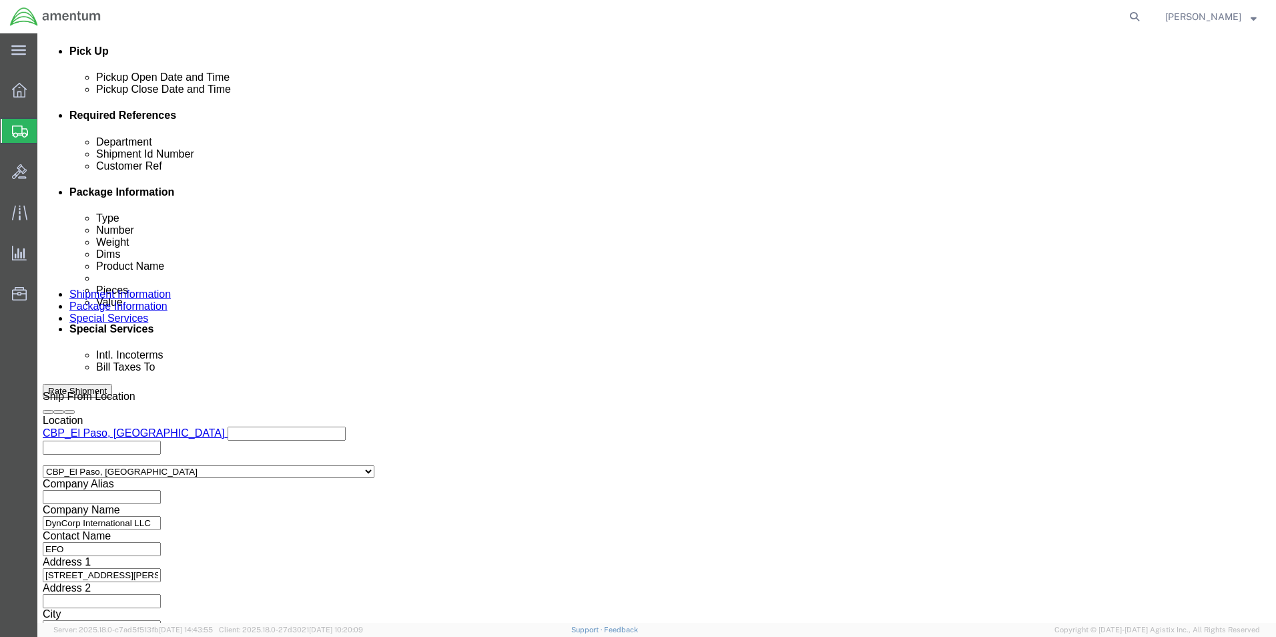
click select "Select Gift Personal Effects Repair/Warranty Return Sample Sold Temporary/Not S…"
click select "Select Yes No"
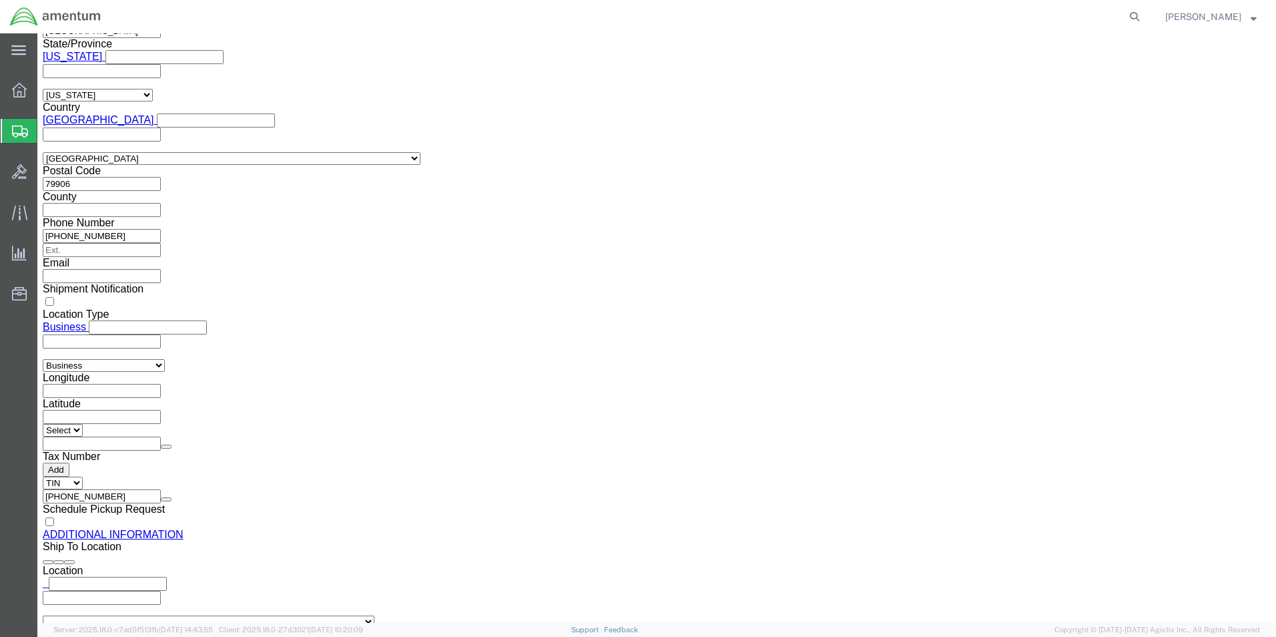
scroll to position [1402, 0]
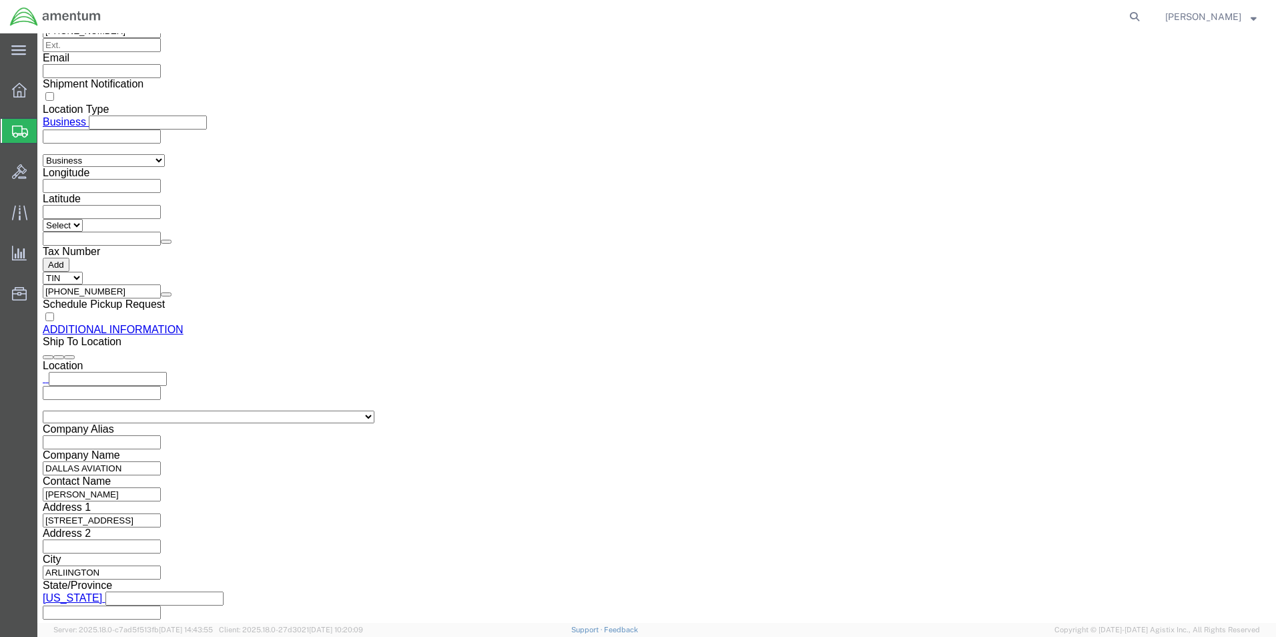
click button "Rate Shipment"
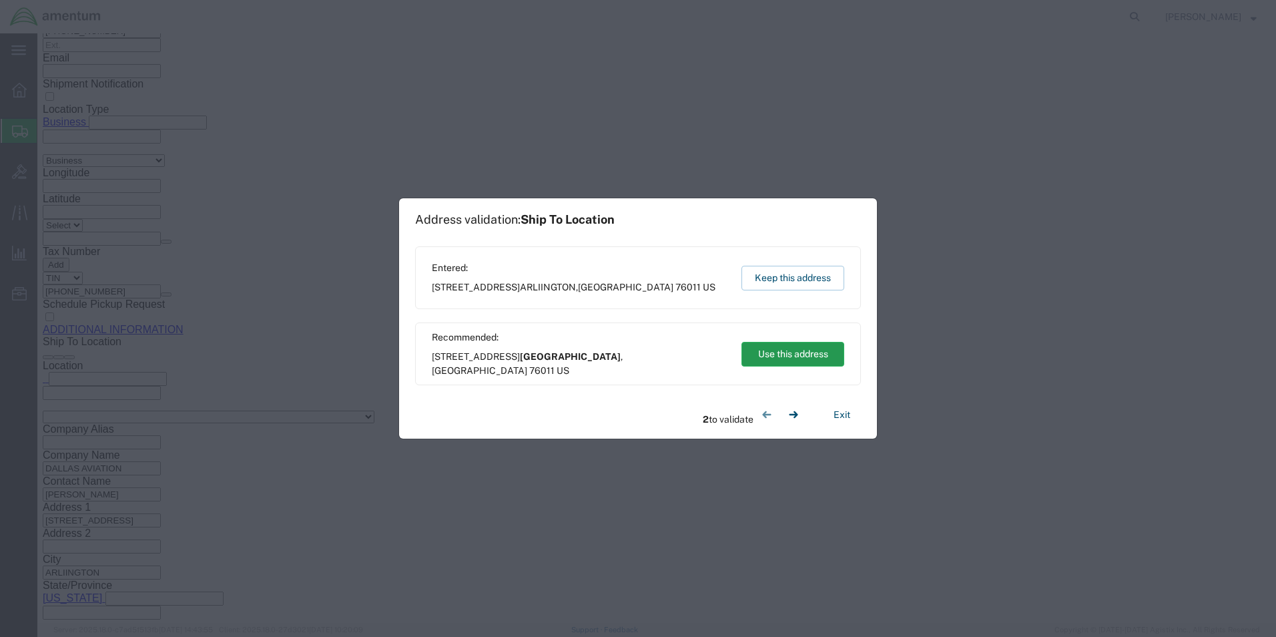
click at [791, 353] on button "Use this address" at bounding box center [793, 354] width 103 height 25
click at [802, 354] on button "Use this address" at bounding box center [793, 354] width 103 height 25
type input "[GEOGRAPHIC_DATA]"
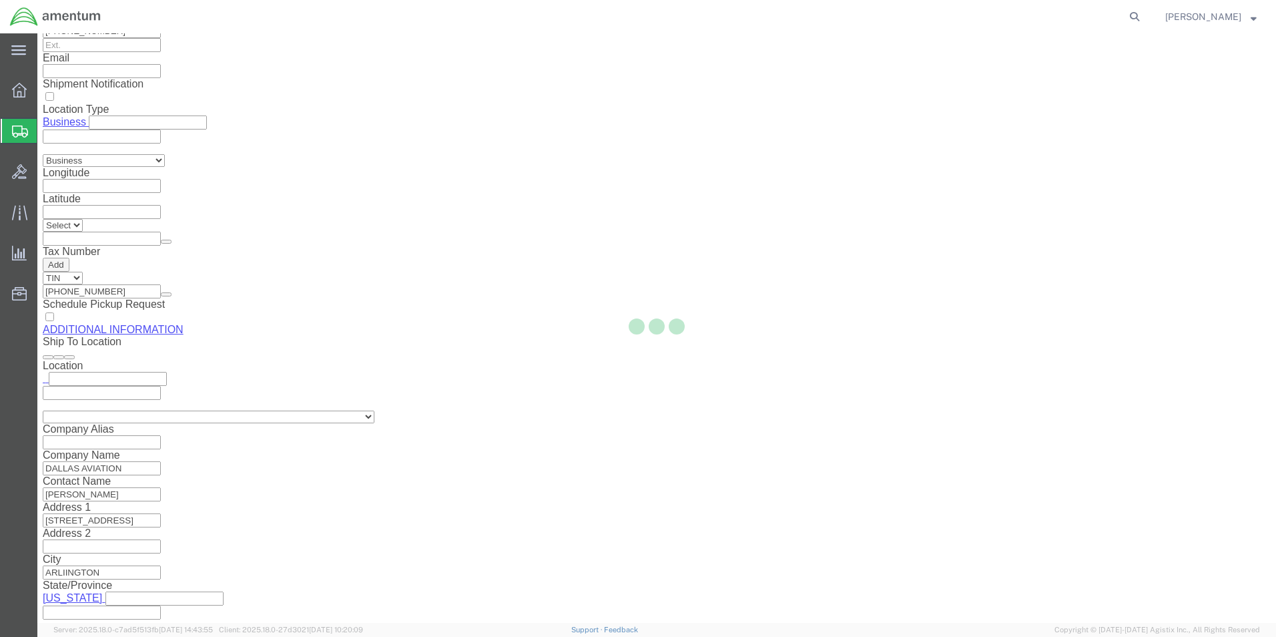
select select "49831"
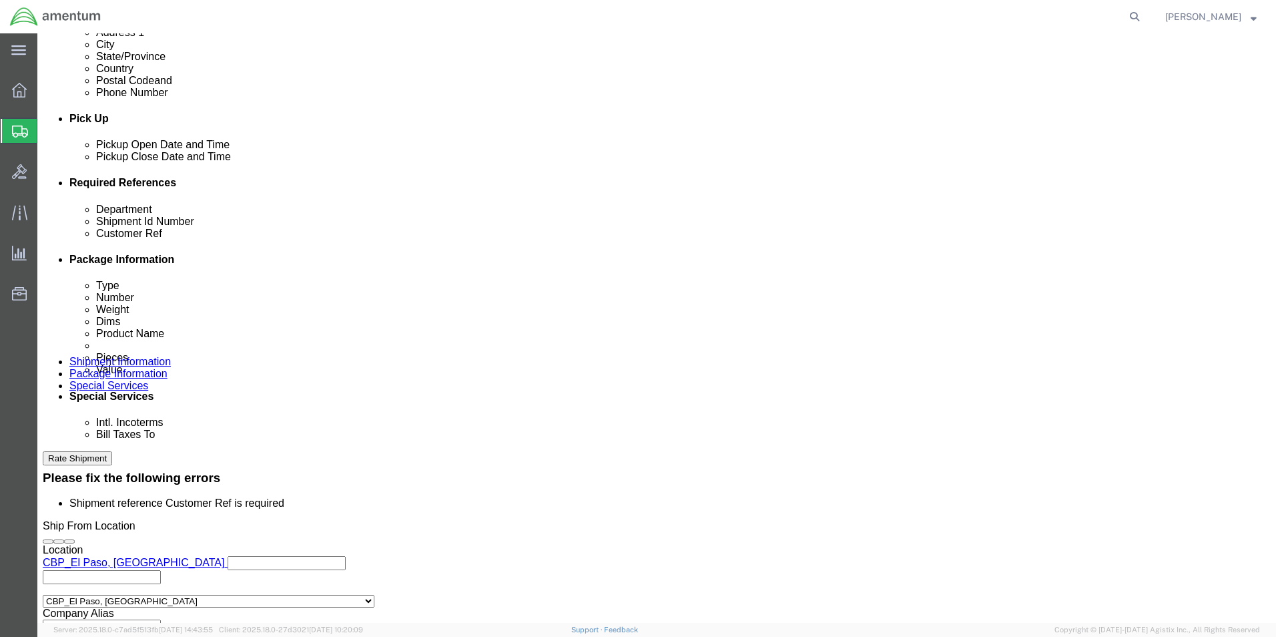
scroll to position [534, 0]
click input "text"
drag, startPoint x: 911, startPoint y: 343, endPoint x: 738, endPoint y: 350, distance: 173.0
click div "Shipment Id Number CBPROD0000000625"
click input "text"
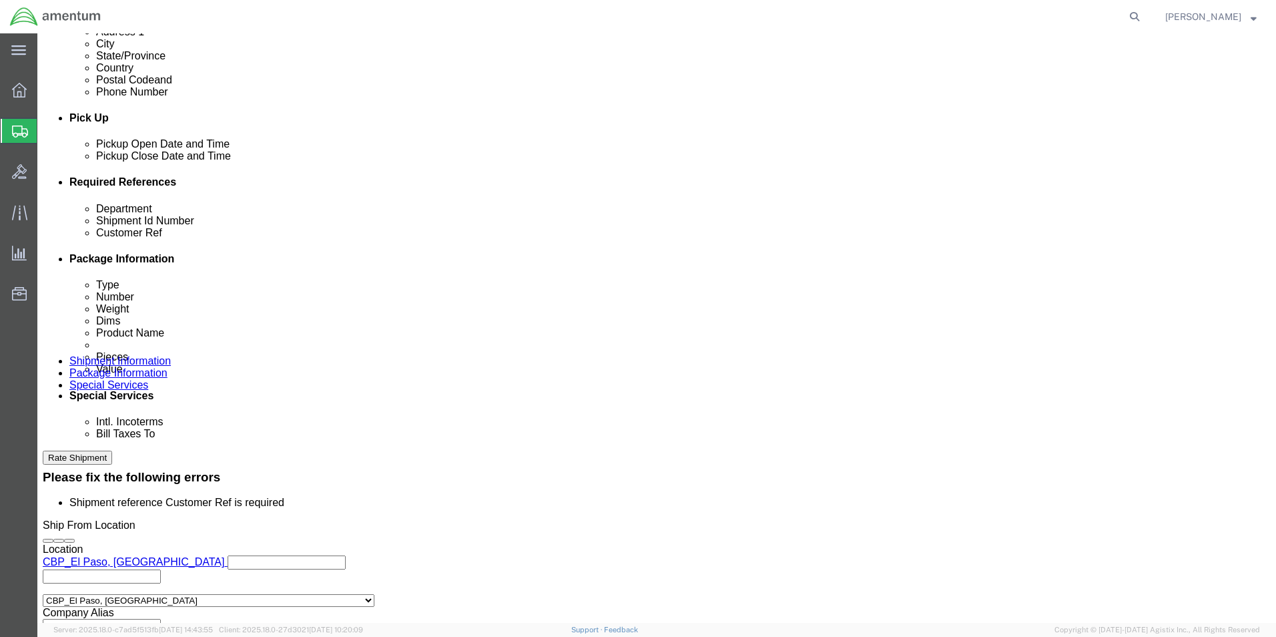
paste input "CBPROD0000000625"
type input "CBPROD0000000625"
click div "Department CBP Customer Ref CBPROD0000000625 Shipment Id Number CBPROD000000062…"
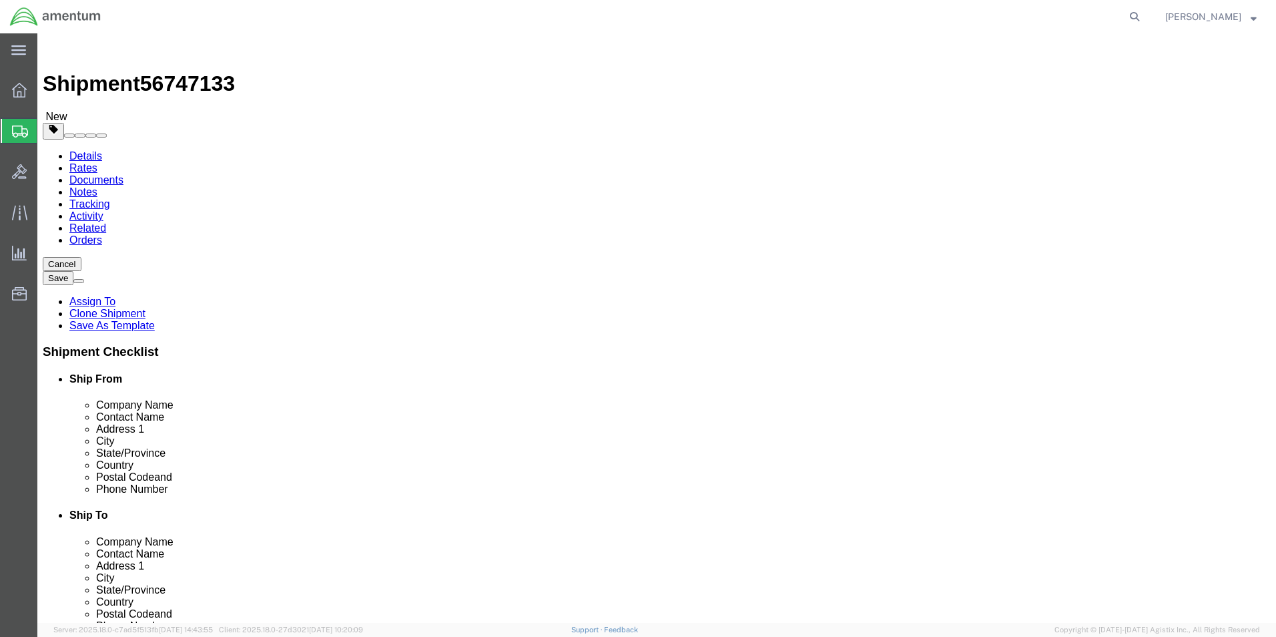
scroll to position [467, 0]
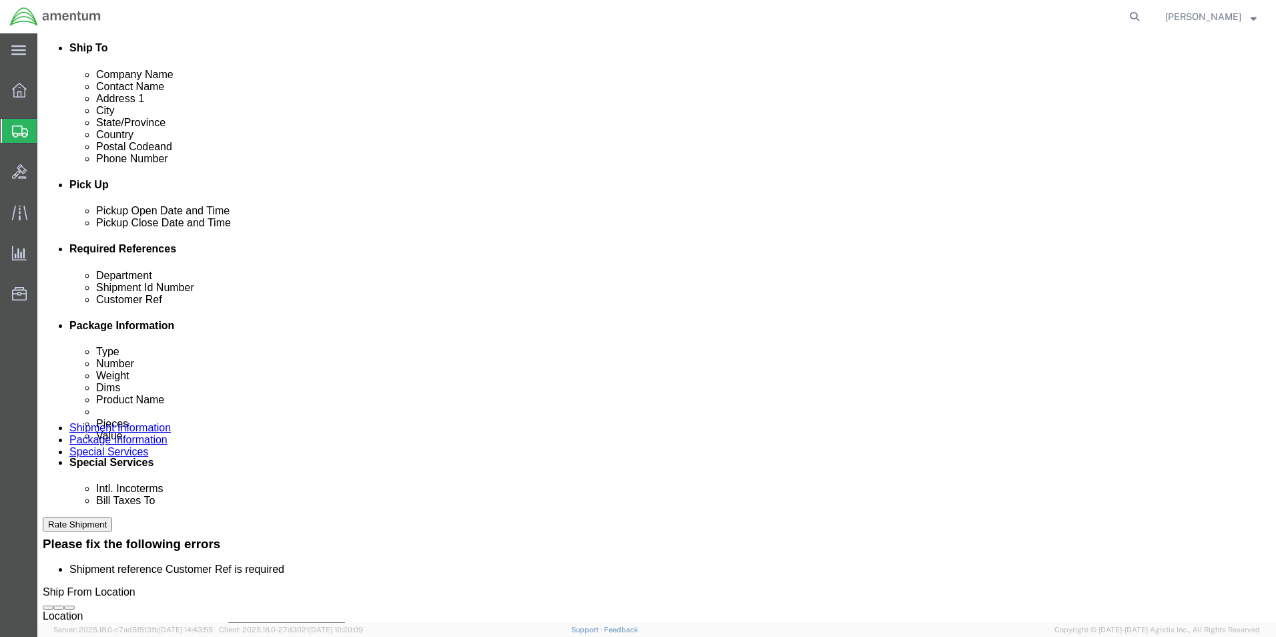
click input "CBP"
click button "Rate Shipment"
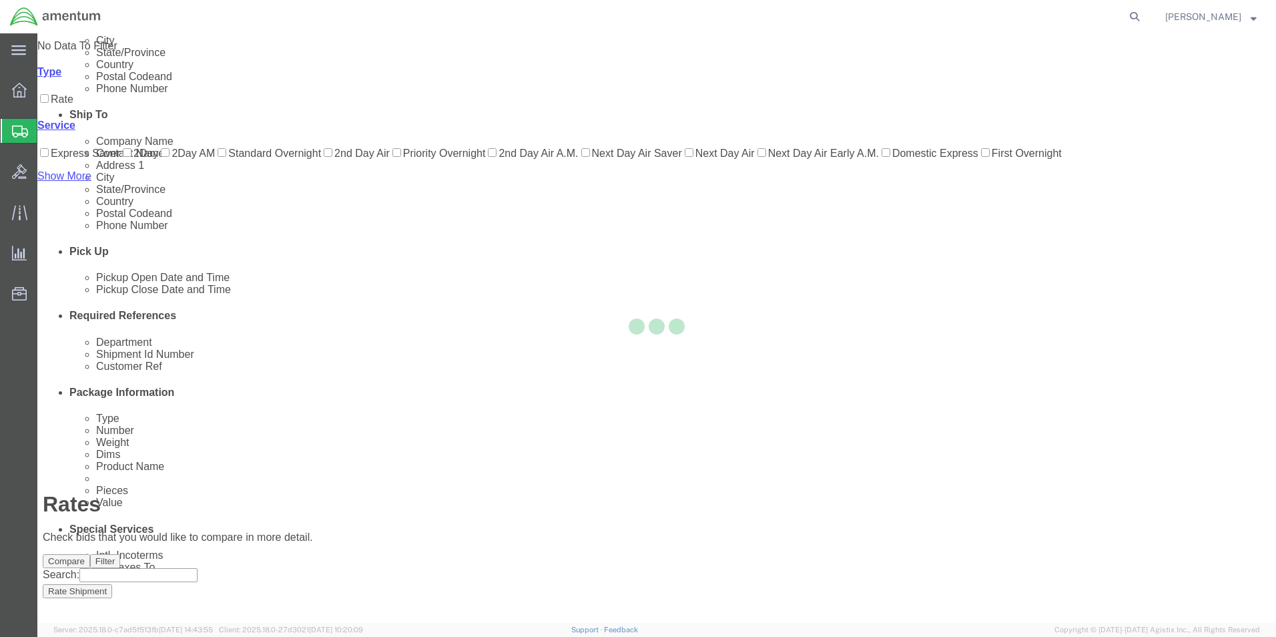
scroll to position [0, 0]
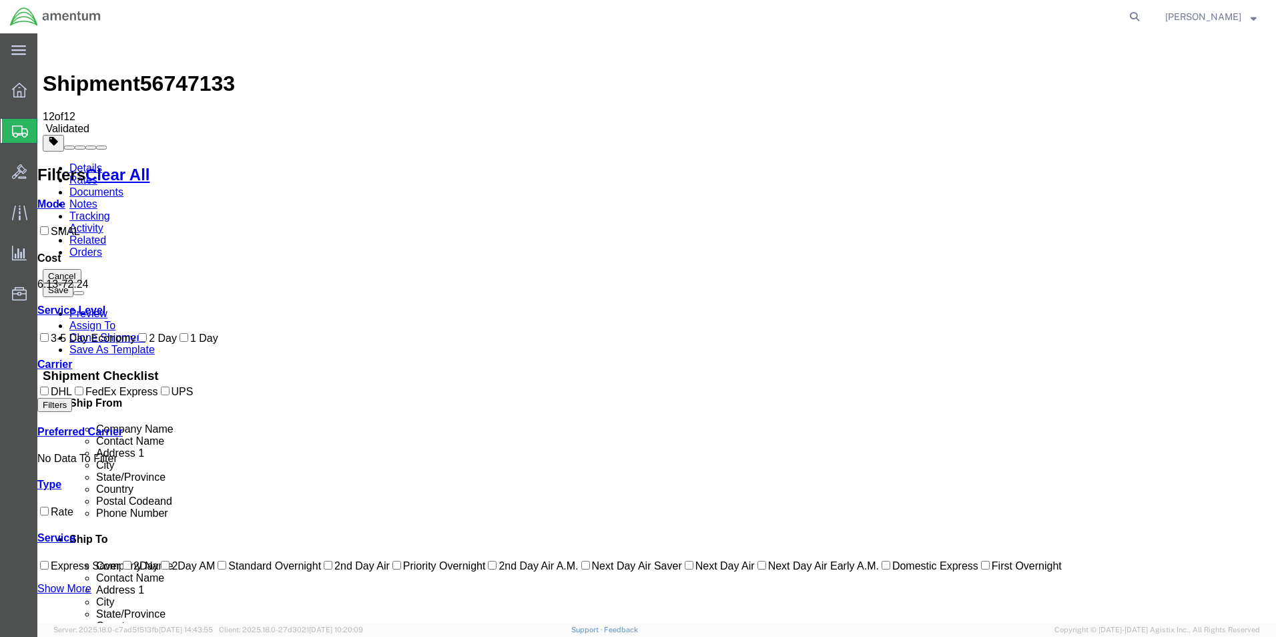
click at [93, 162] on link "Details" at bounding box center [85, 167] width 33 height 11
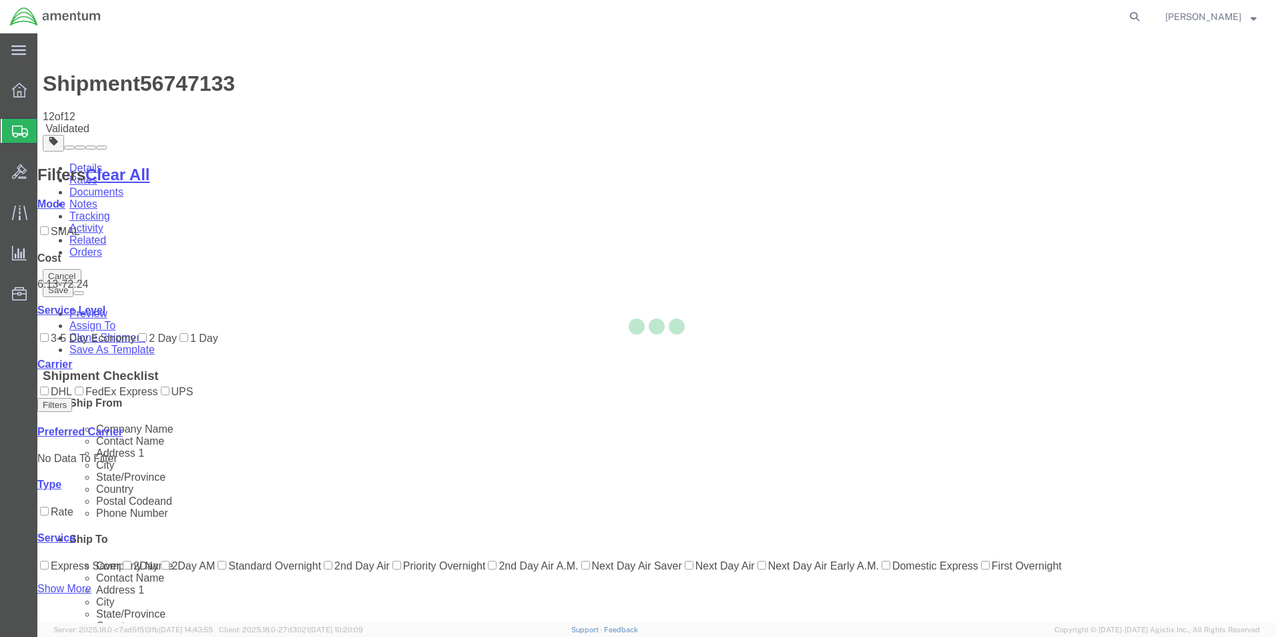
select select "49831"
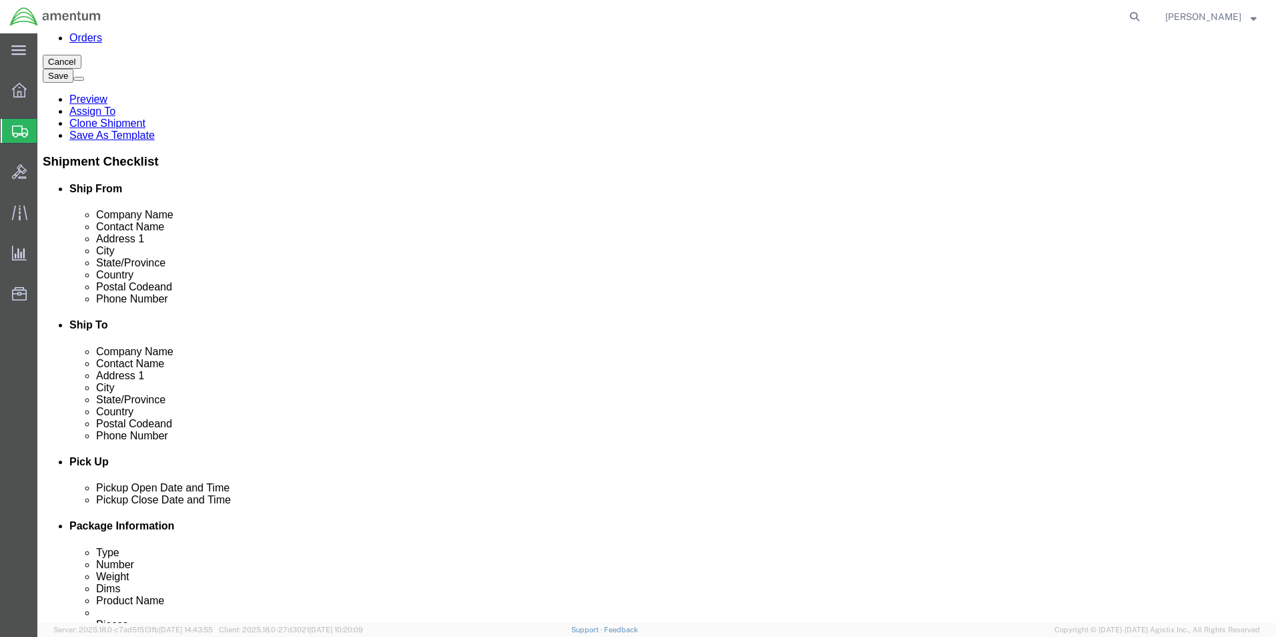
scroll to position [67, 0]
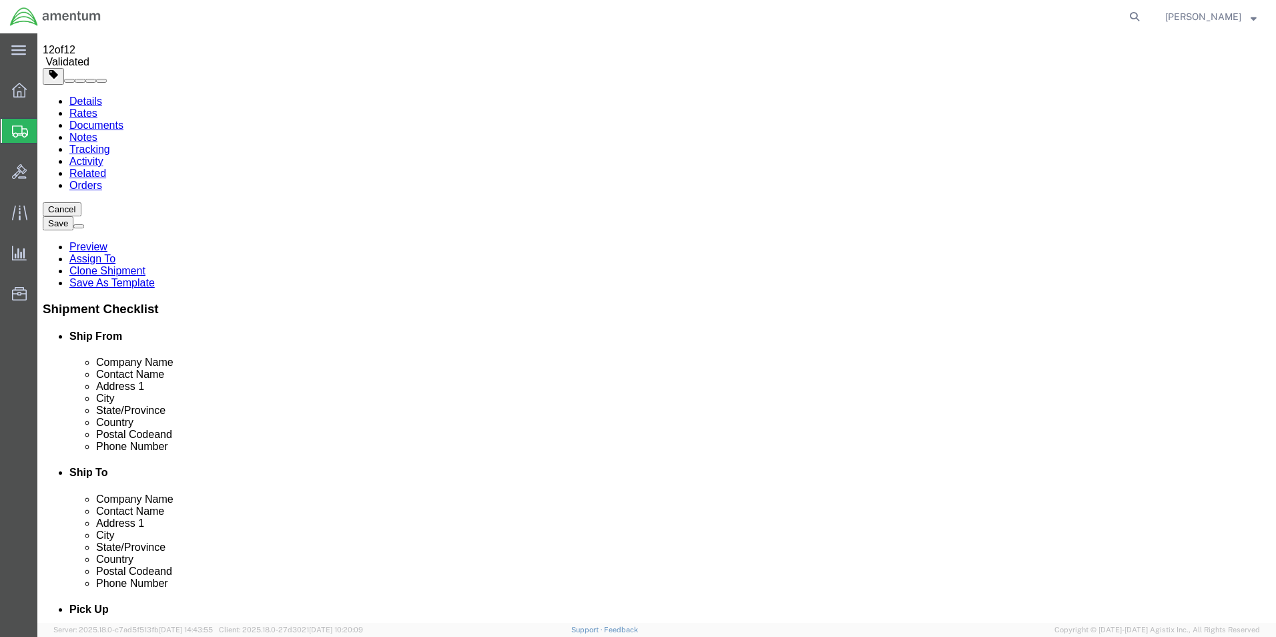
click icon
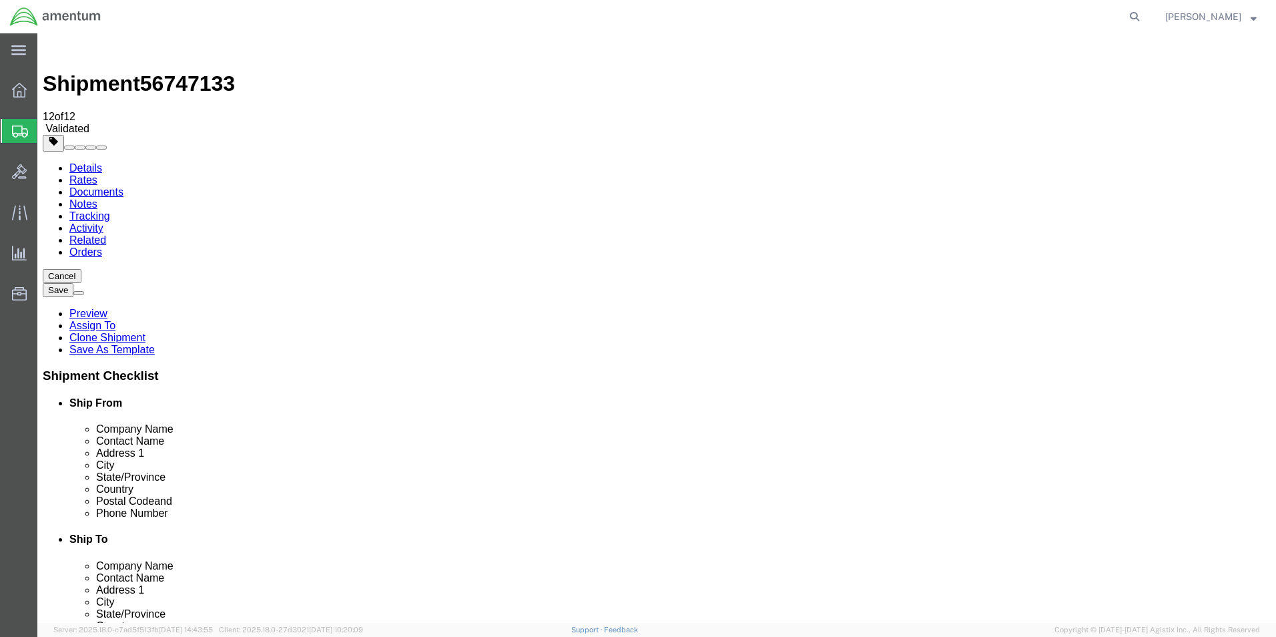
click input "17.50"
click p "CBPROD0000000625"
click div "Pieces: 1.00 Each Total value: 100.00 USD"
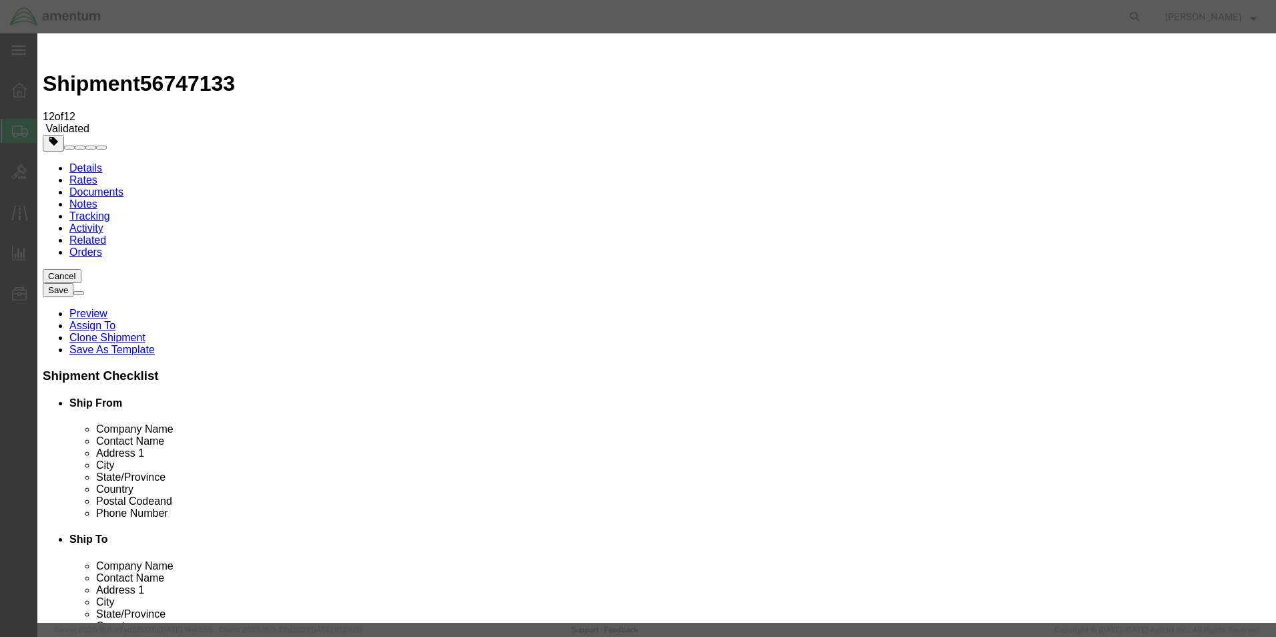
click button "Close"
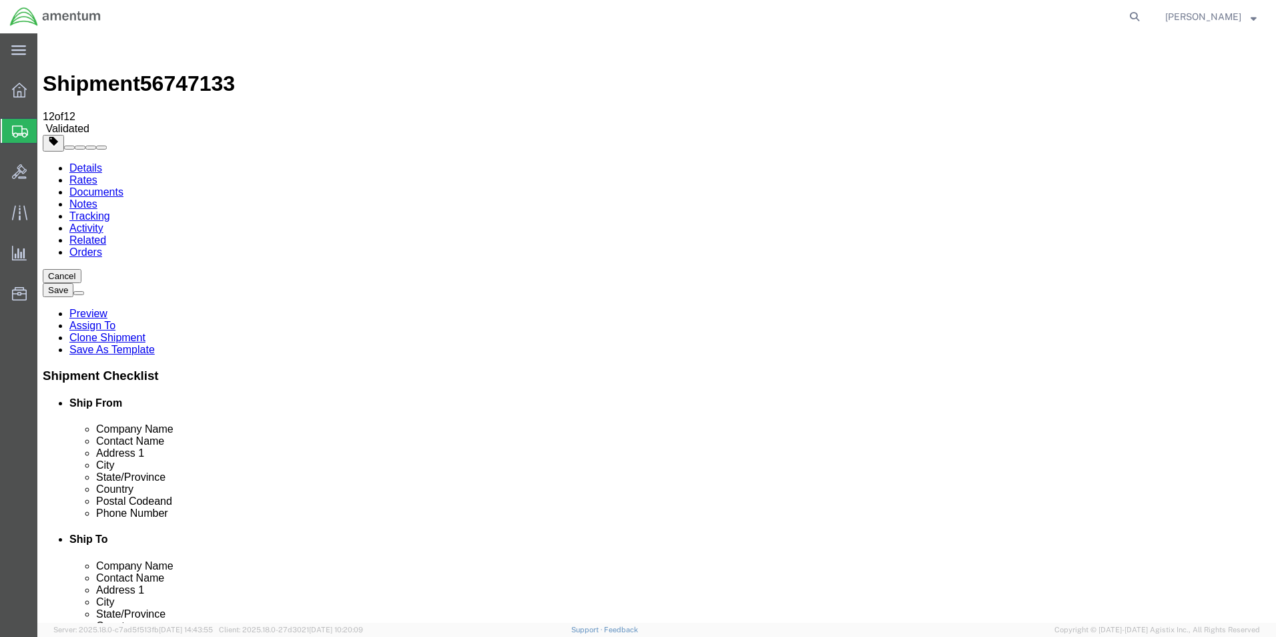
click select "Select Bale(s) Basket(s) Bolt(s) Bottle(s) Buckets Bulk Bundle(s) Can(s) Cardbo…"
select select "YRPK"
click select "Select Bale(s) Basket(s) Bolt(s) Bottle(s) Buckets Bulk Bundle(s) Can(s) Cardbo…"
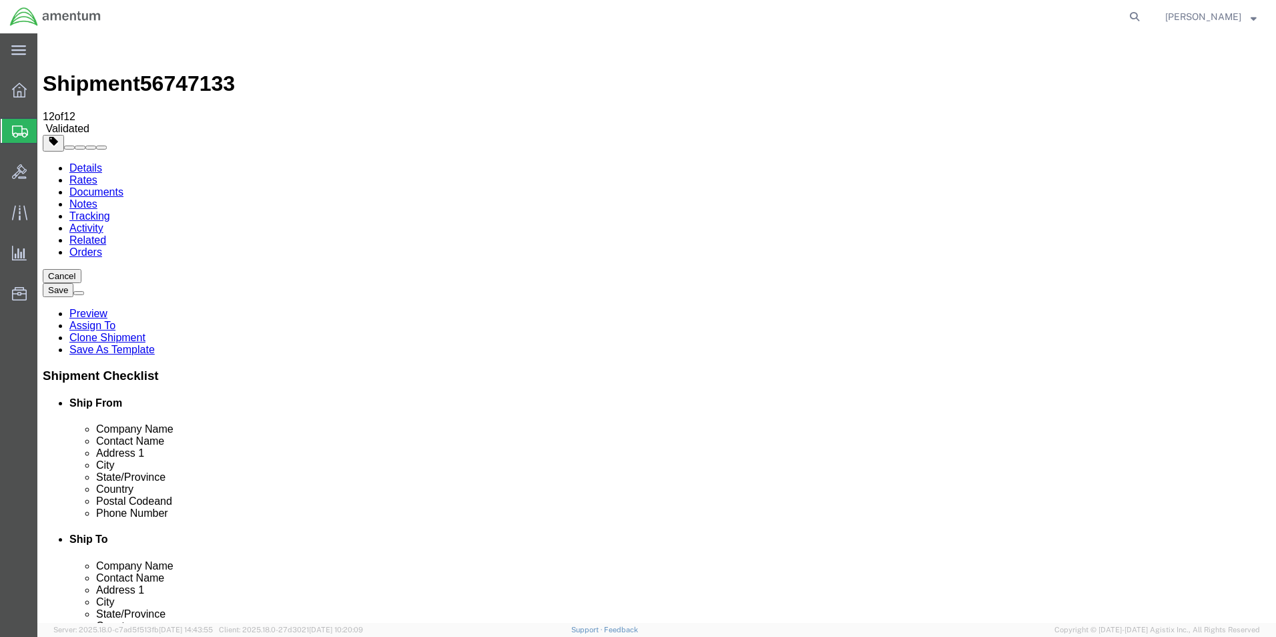
click button "Rate Shipment"
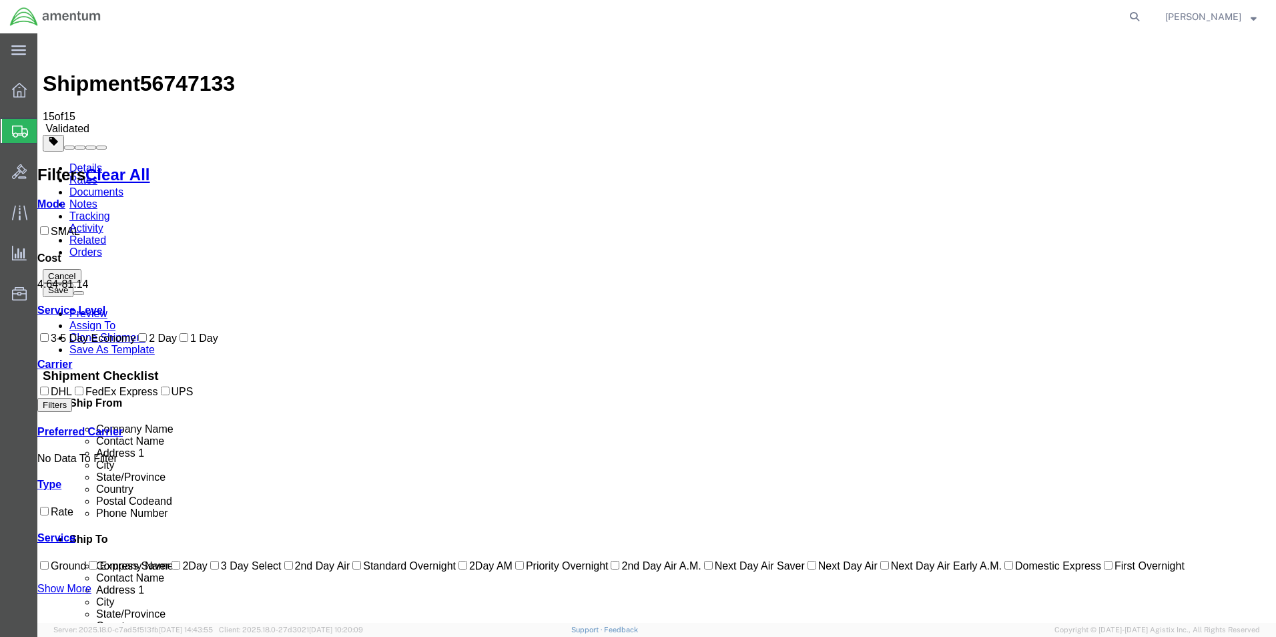
click at [84, 162] on link "Details" at bounding box center [85, 167] width 33 height 11
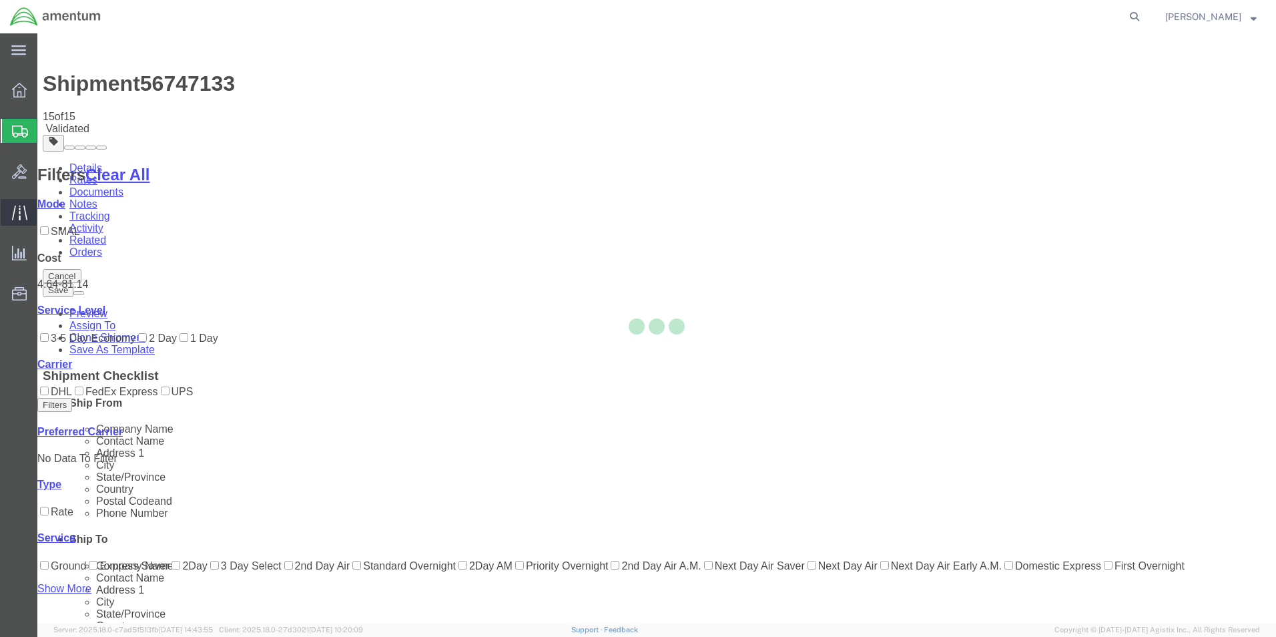
select select "49831"
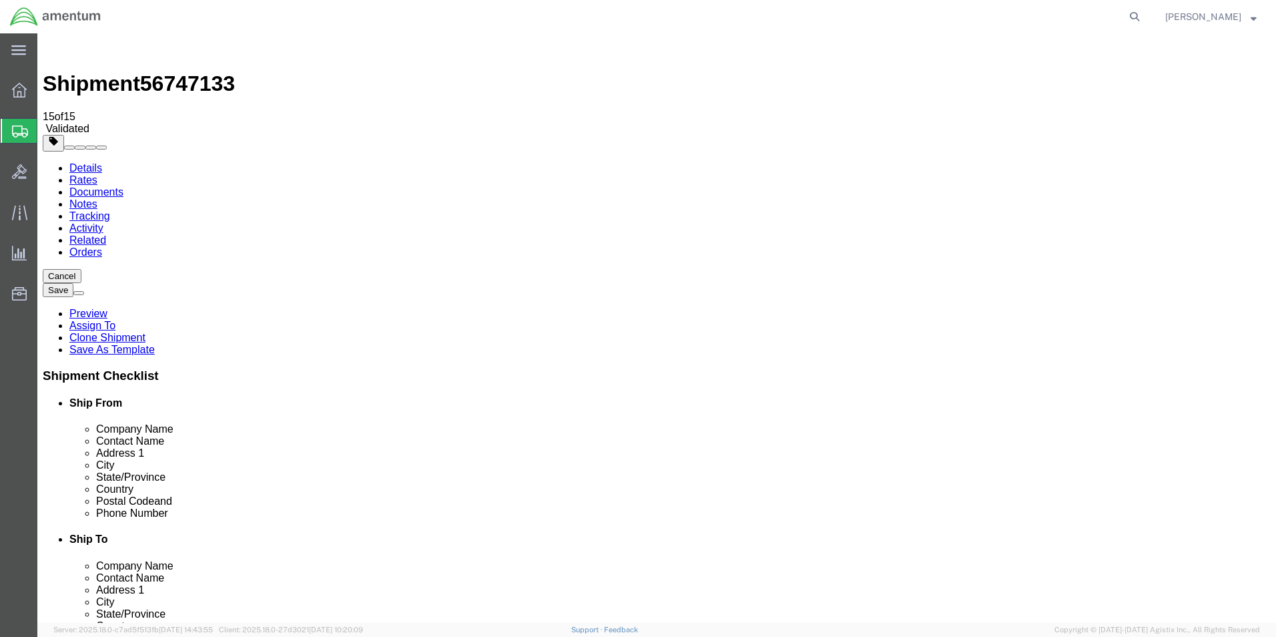
click icon
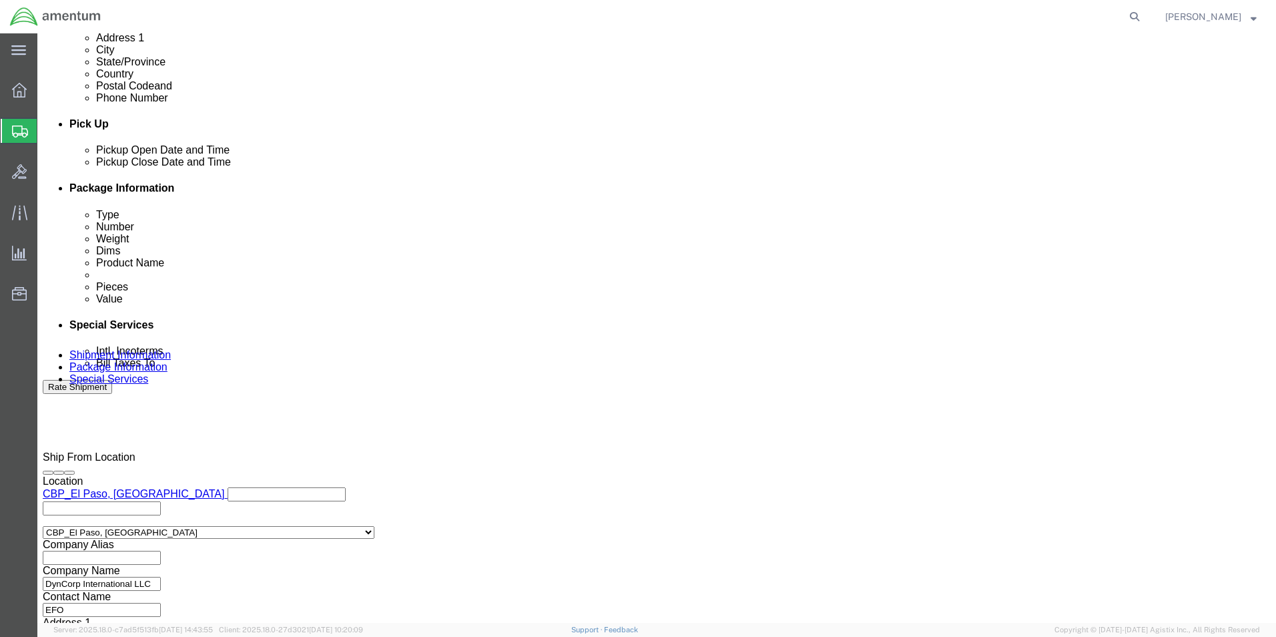
scroll to position [734, 0]
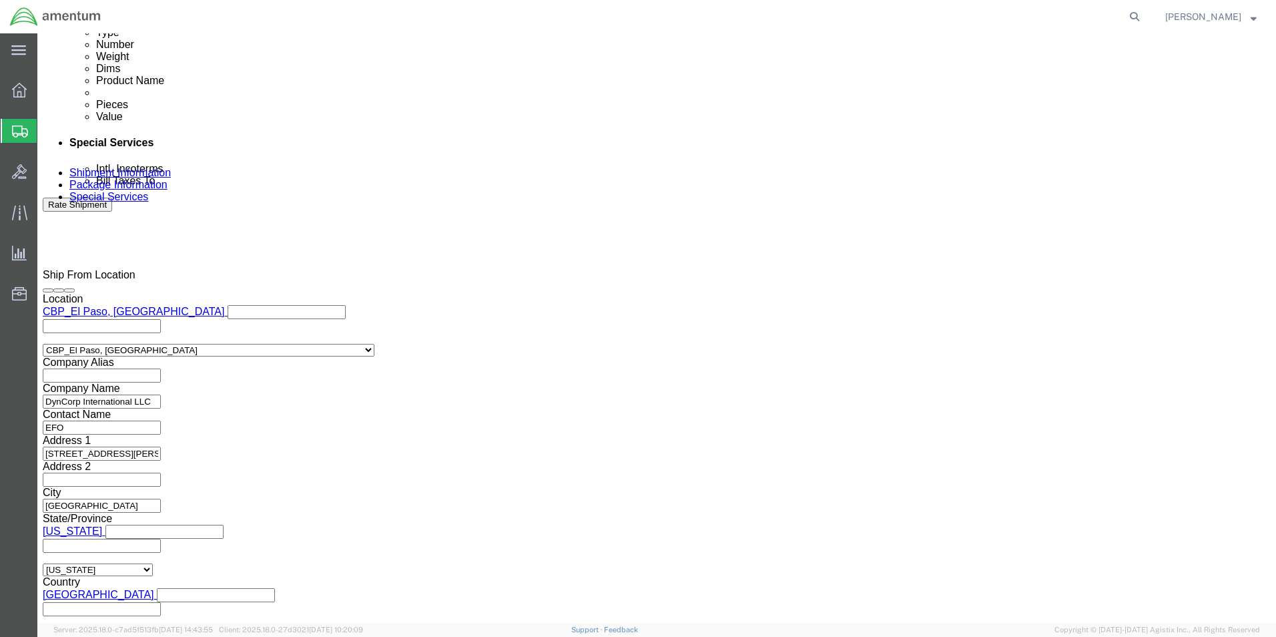
click input "781 371"
type input "781-371"
click button "Rate Shipment"
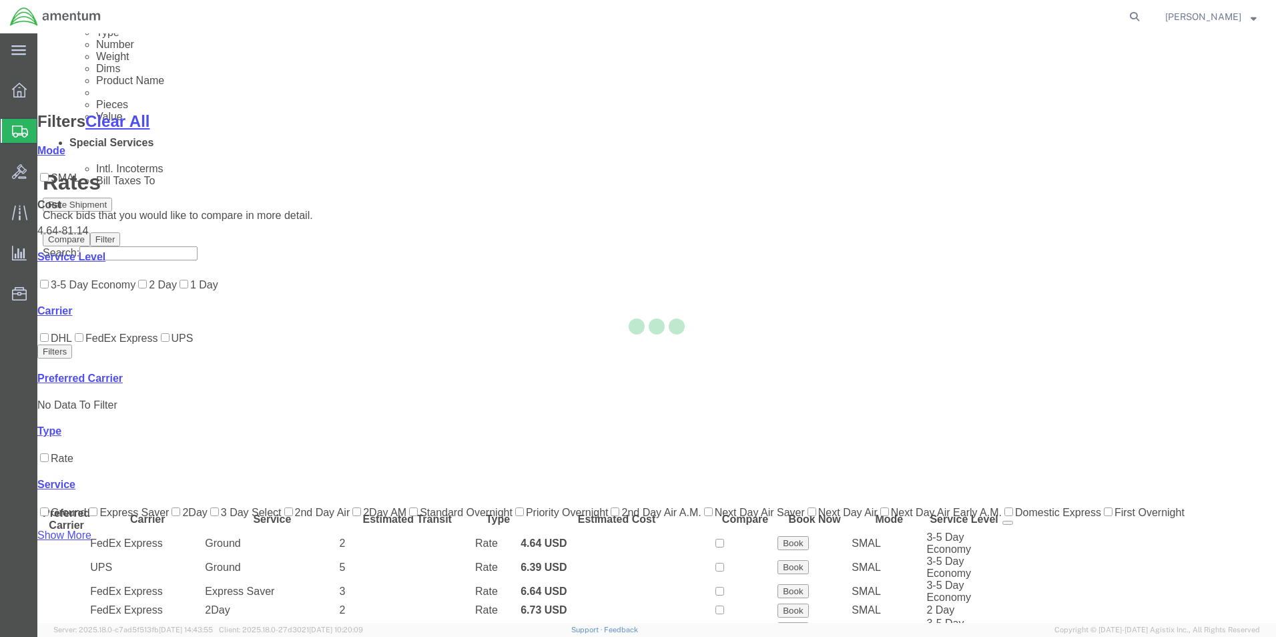
scroll to position [55, 0]
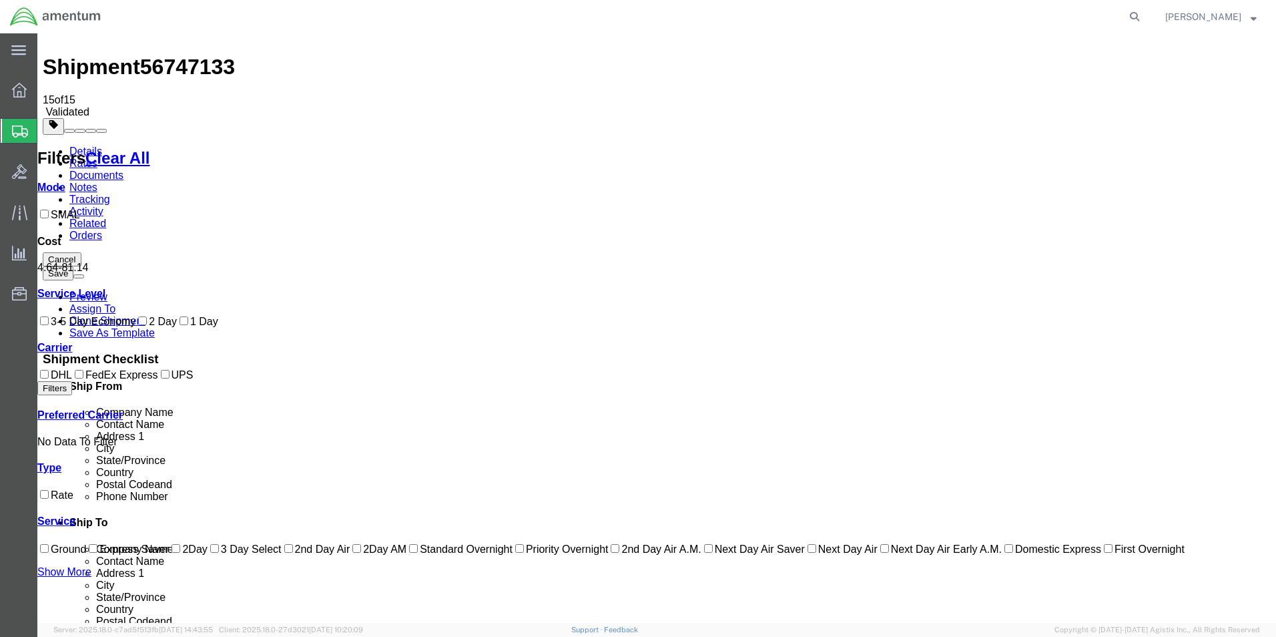
scroll to position [0, 0]
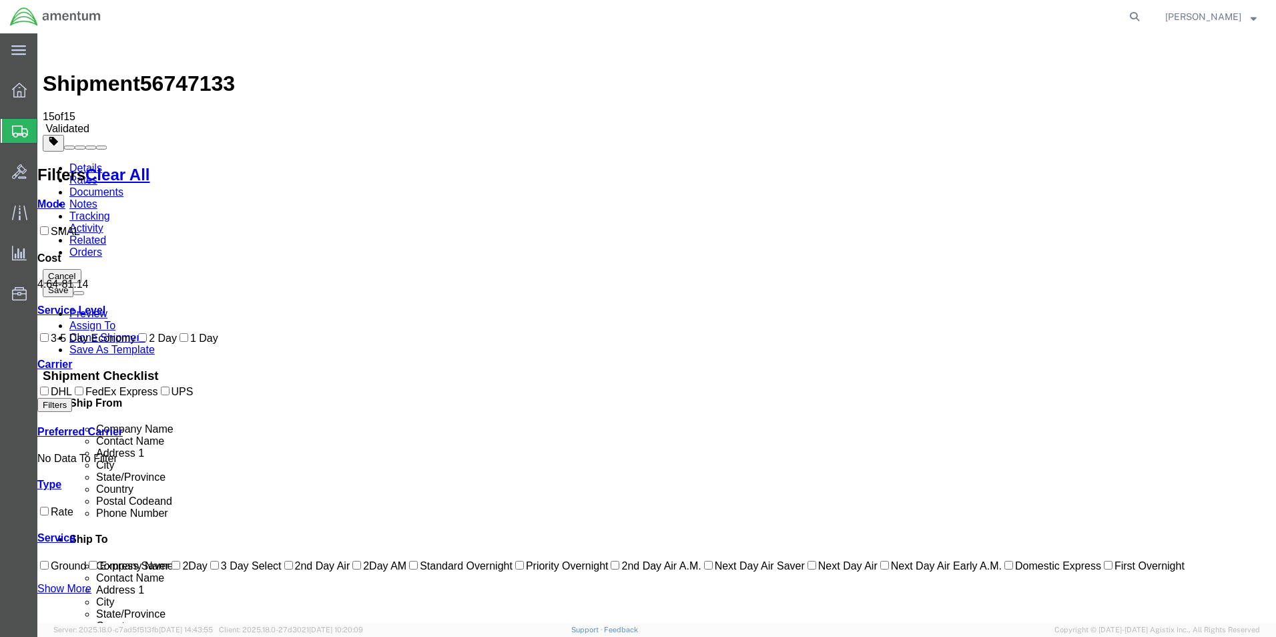
click at [85, 162] on link "Details" at bounding box center [85, 167] width 33 height 11
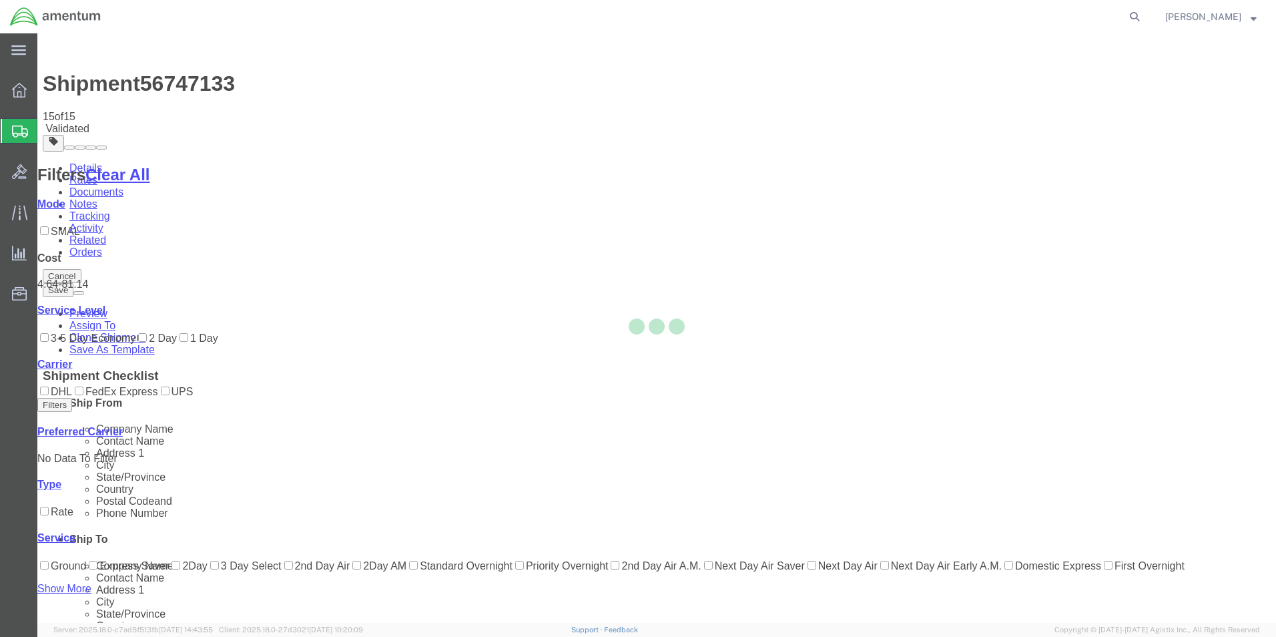
select select "49831"
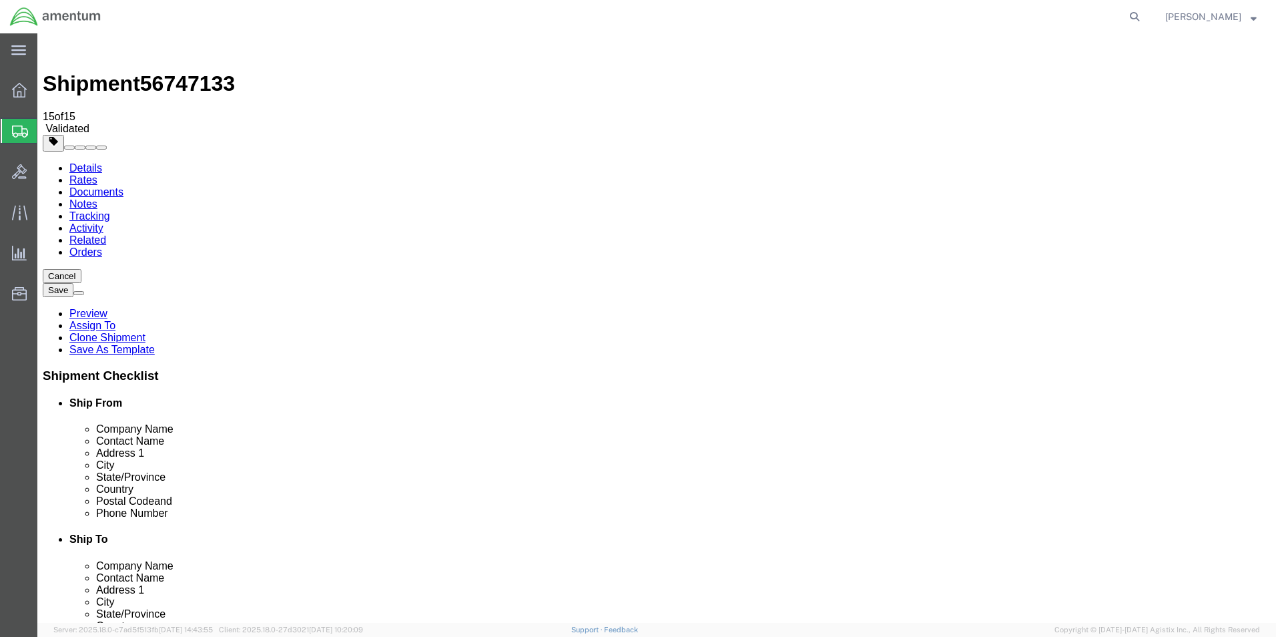
click icon
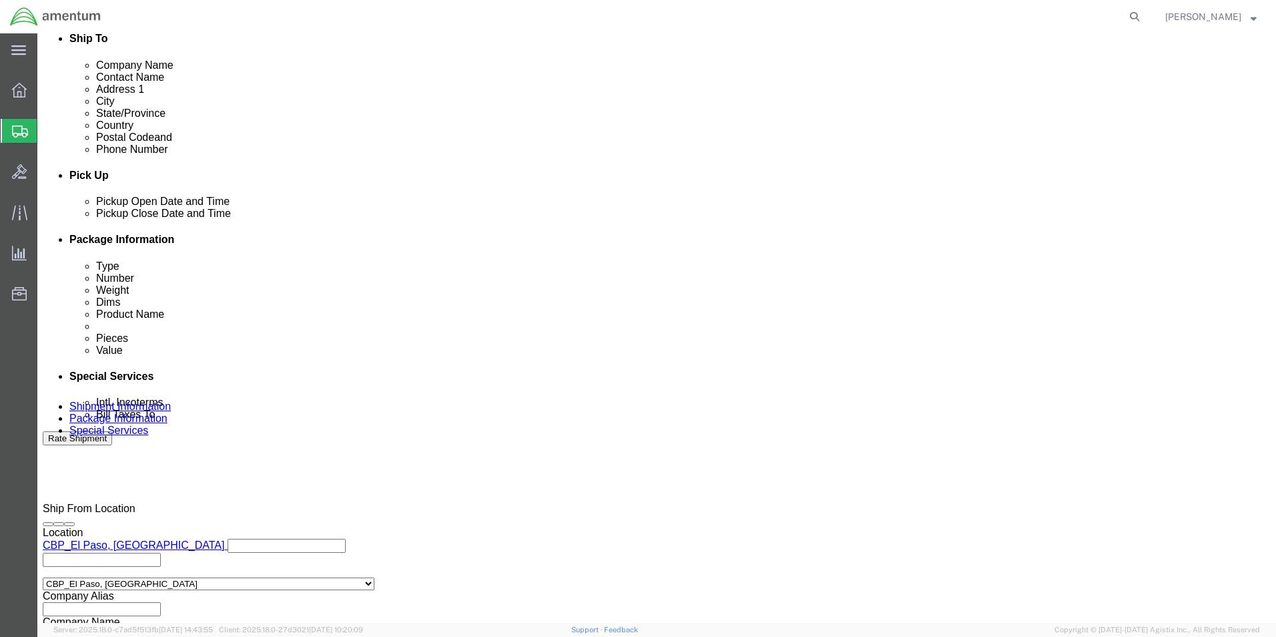
scroll to position [534, 0]
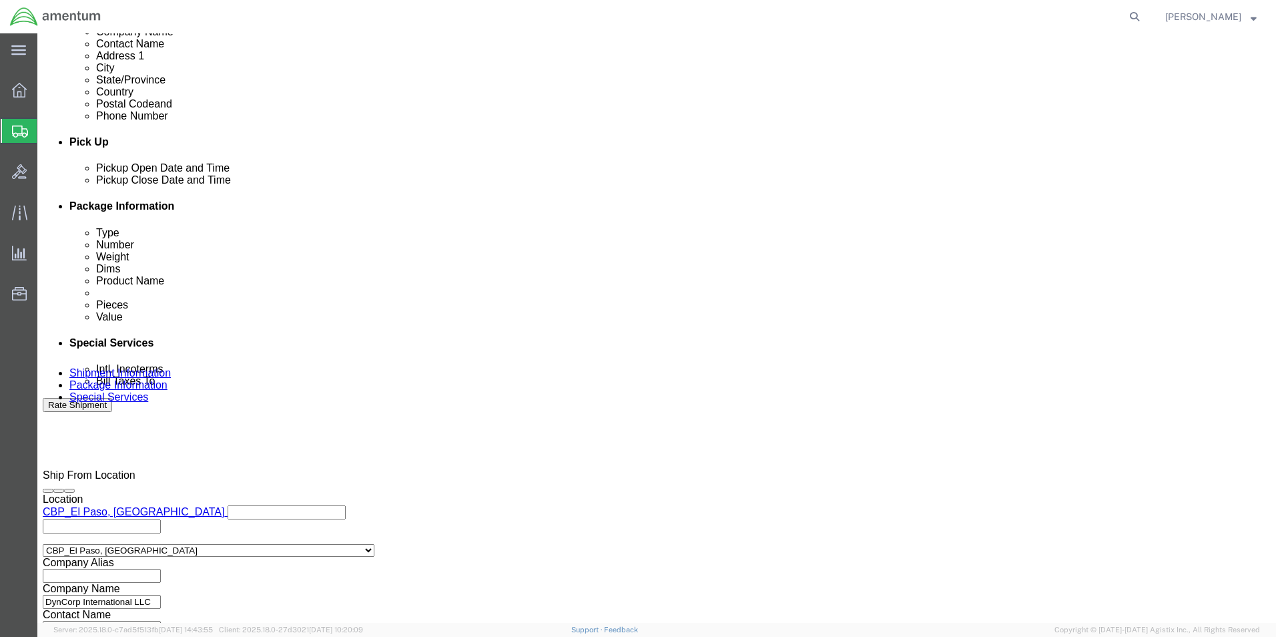
click select "Select Buyer Cost Center Department Operations Number Order Number Sales Person"
drag, startPoint x: 108, startPoint y: 245, endPoint x: 115, endPoint y: 244, distance: 7.4
click label "Cost Center"
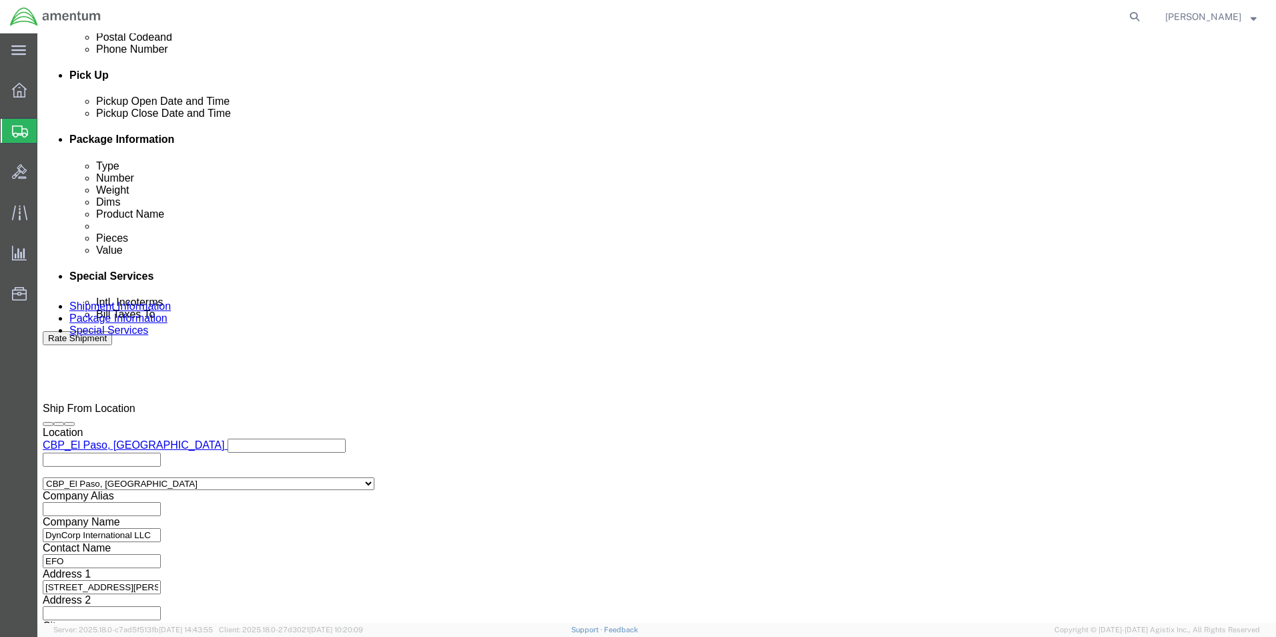
scroll to position [0, 0]
type input "DA"
click select "Select Recipient Account Sender/Shipper Third Party Account"
click input "781-371"
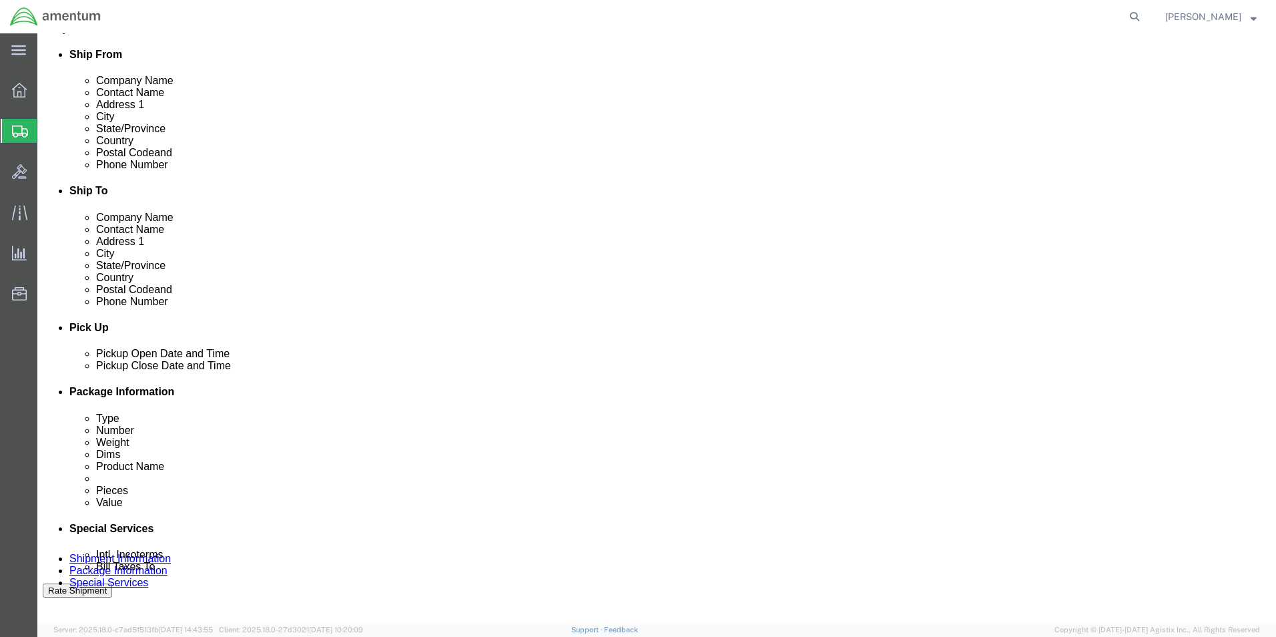
scroll to position [334, 0]
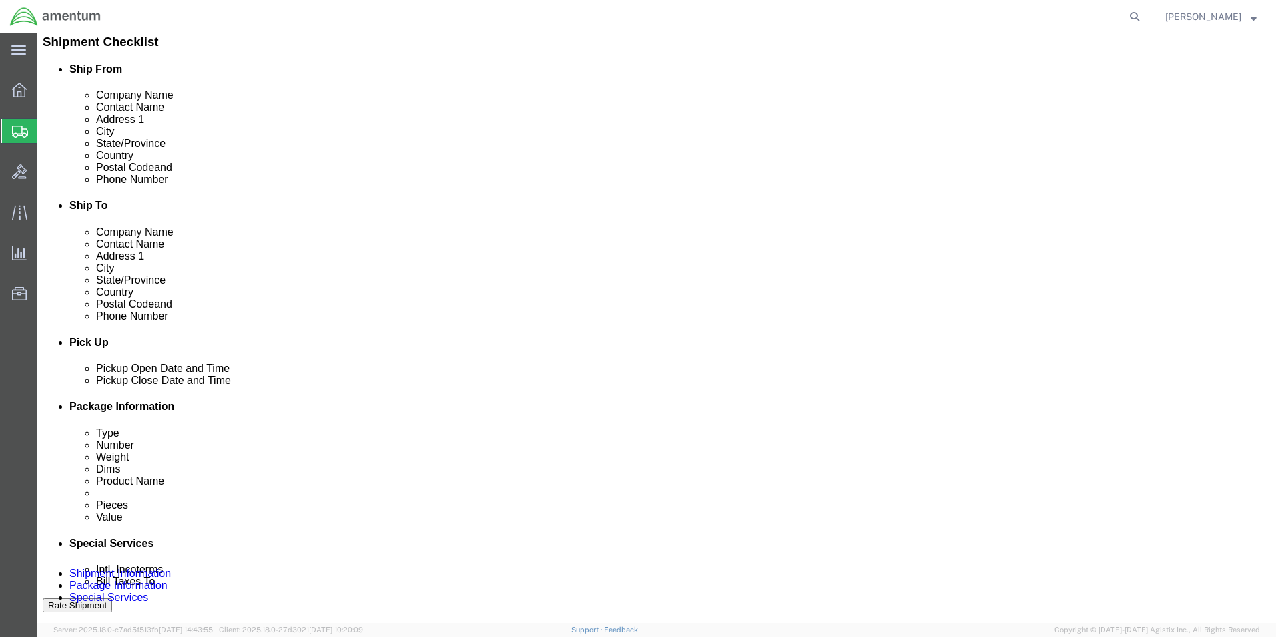
click div "Service Level Select 1 Day 2 Day 3-5 Day Economy 5+ Day Delivery Options Select…"
click select "Select 1 Day 2 Day 3-5 Day Economy 5+ Day"
click div "Delivery Options Select ATA DTA DTD"
click select "Select ATA DTA DTD"
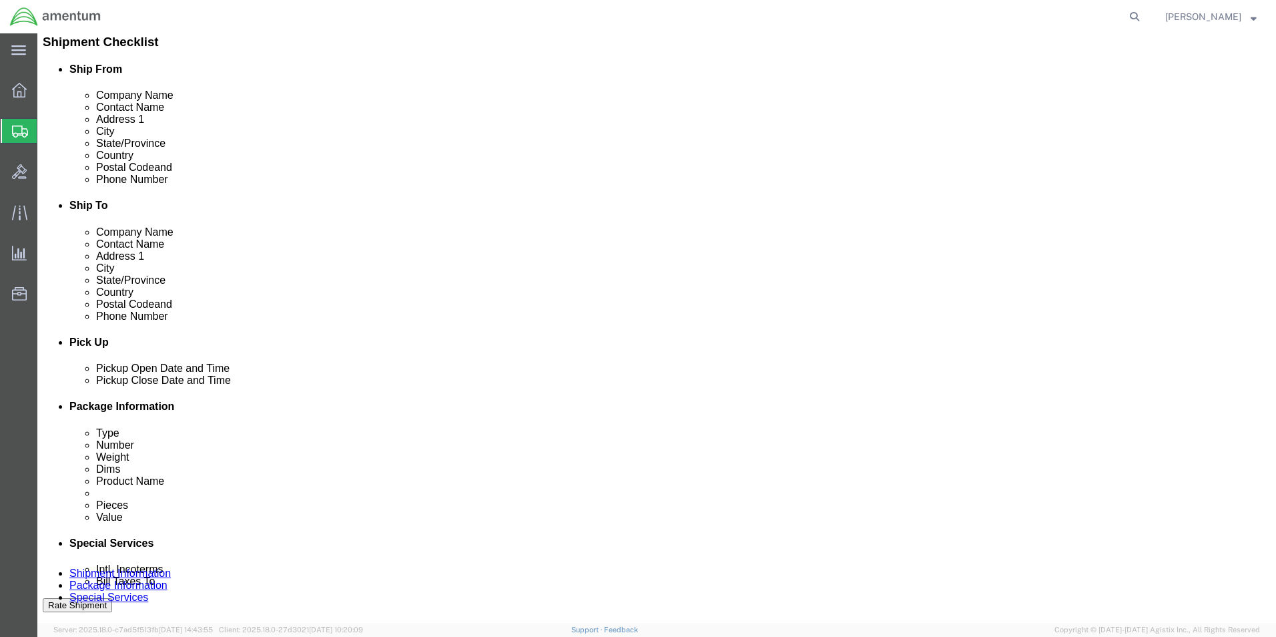
click select "Select ATA DTA DTD"
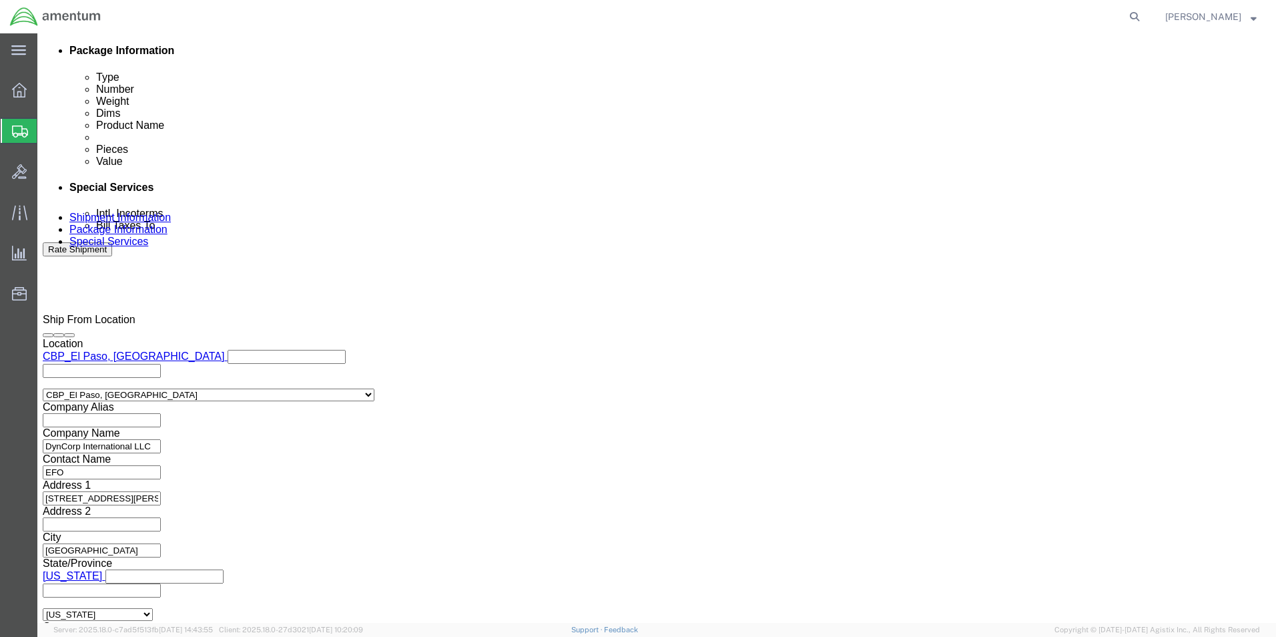
scroll to position [668, 0]
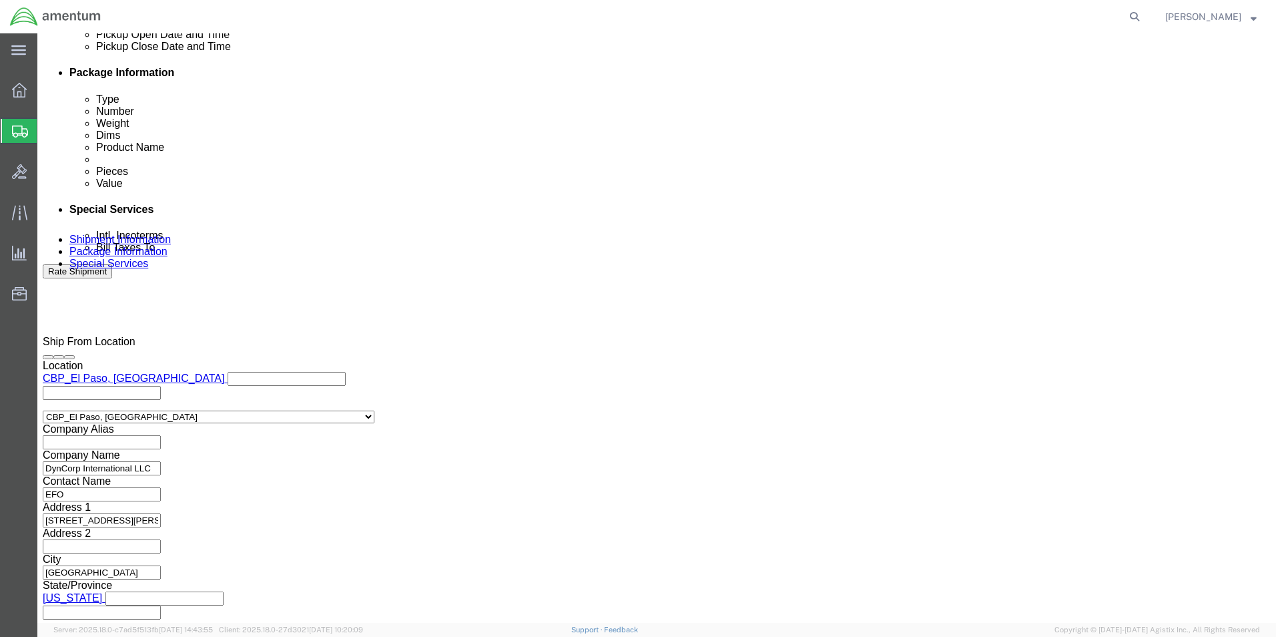
drag, startPoint x: 242, startPoint y: 289, endPoint x: 156, endPoint y: 285, distance: 85.5
click div "Account # 781-371"
click input "781-371"
drag, startPoint x: 218, startPoint y: 294, endPoint x: 171, endPoint y: 303, distance: 48.2
click div "Account # 781-371 Country Select [GEOGRAPHIC_DATA] [GEOGRAPHIC_DATA] [GEOGRAPHI…"
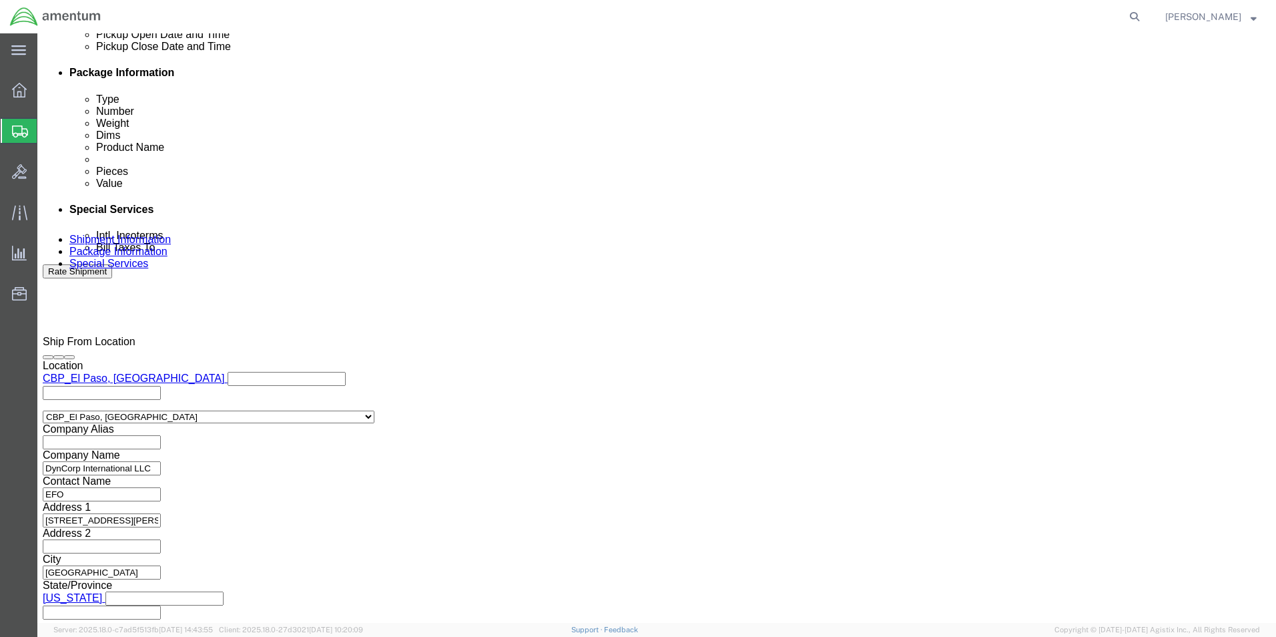
click input "781-371"
type input "781371"
click button "Rate Shipment"
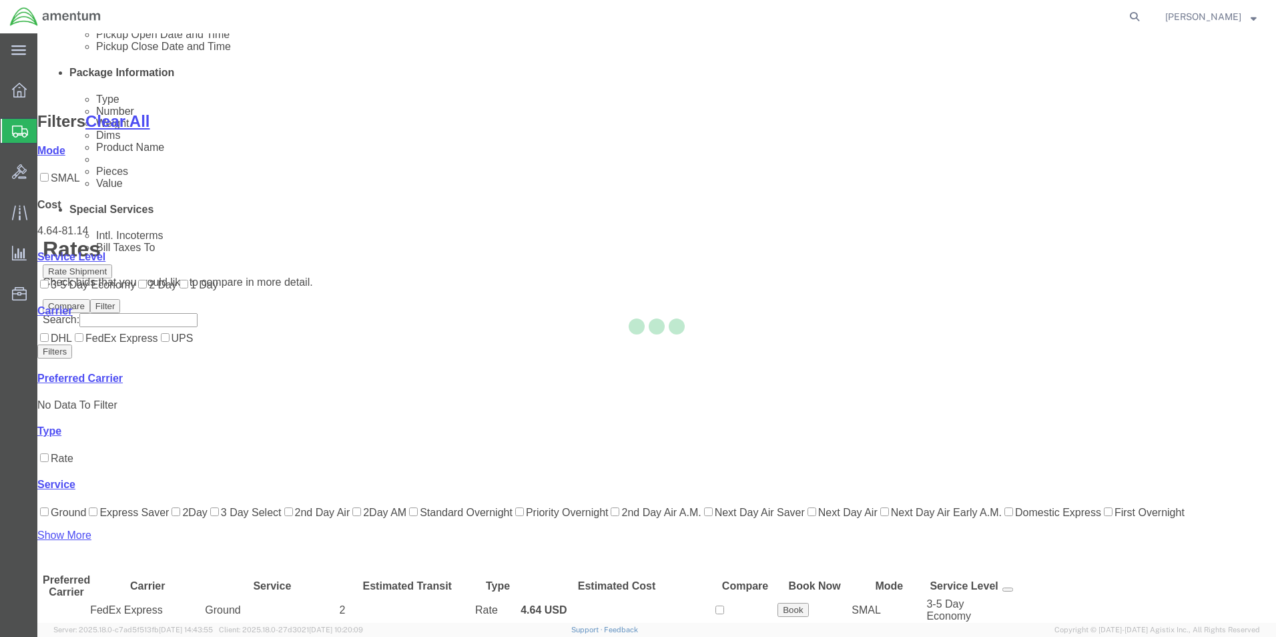
scroll to position [55, 0]
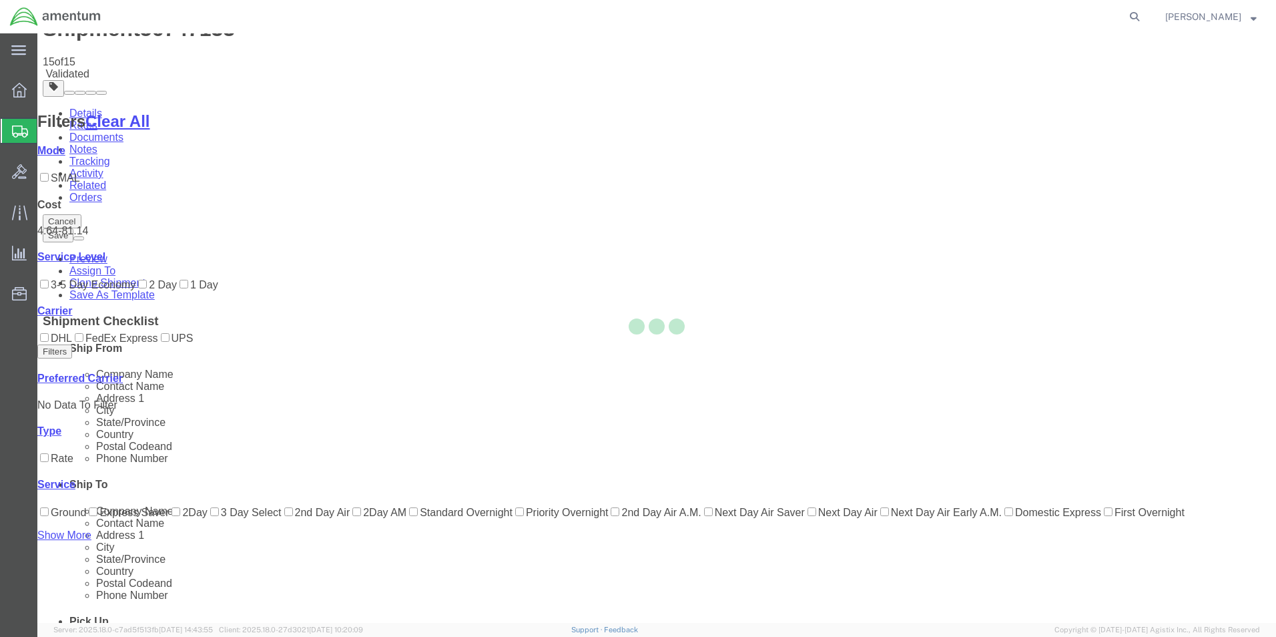
scroll to position [0, 0]
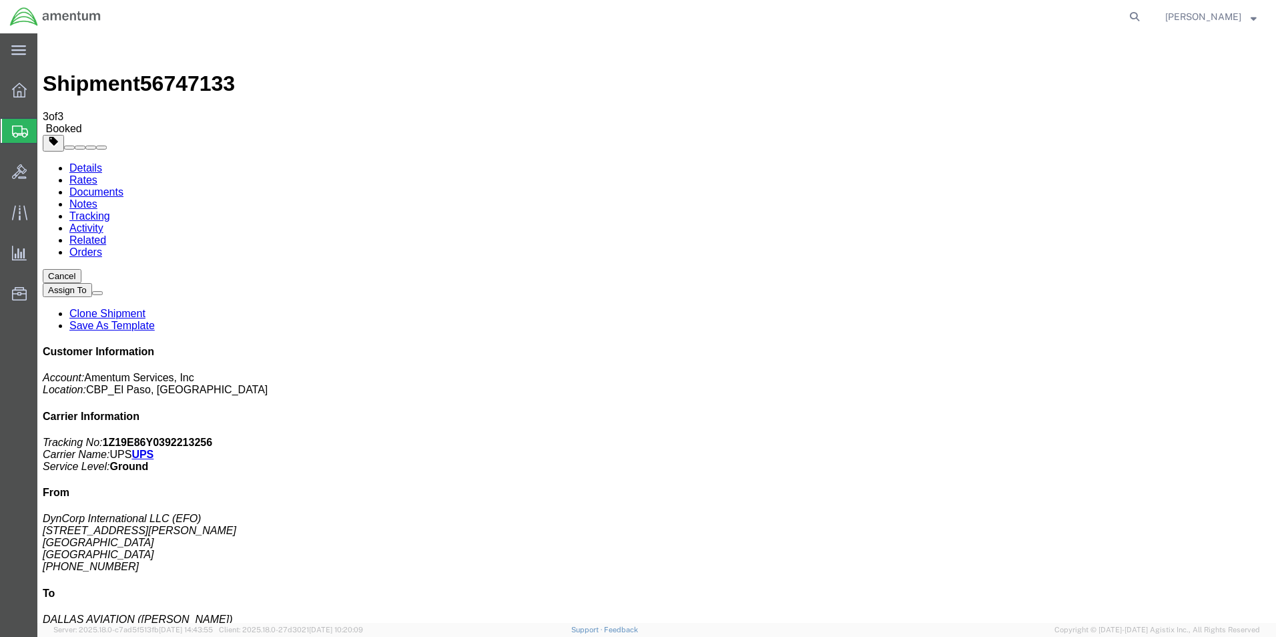
drag, startPoint x: 558, startPoint y: 238, endPoint x: 49, endPoint y: 236, distance: 509.3
